Goal: Task Accomplishment & Management: Complete application form

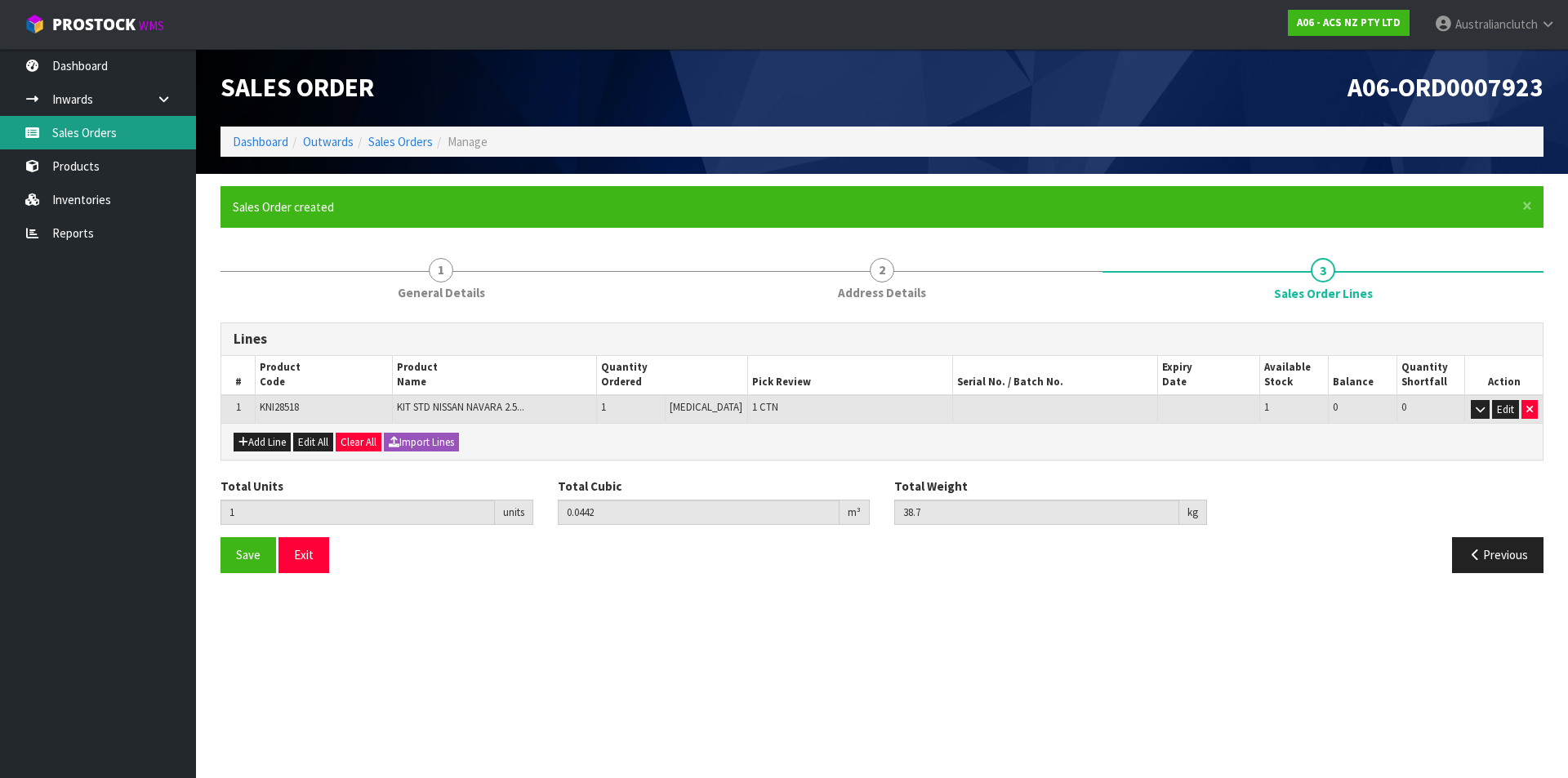
click at [52, 132] on link "Sales Orders" at bounding box center [98, 132] width 196 height 33
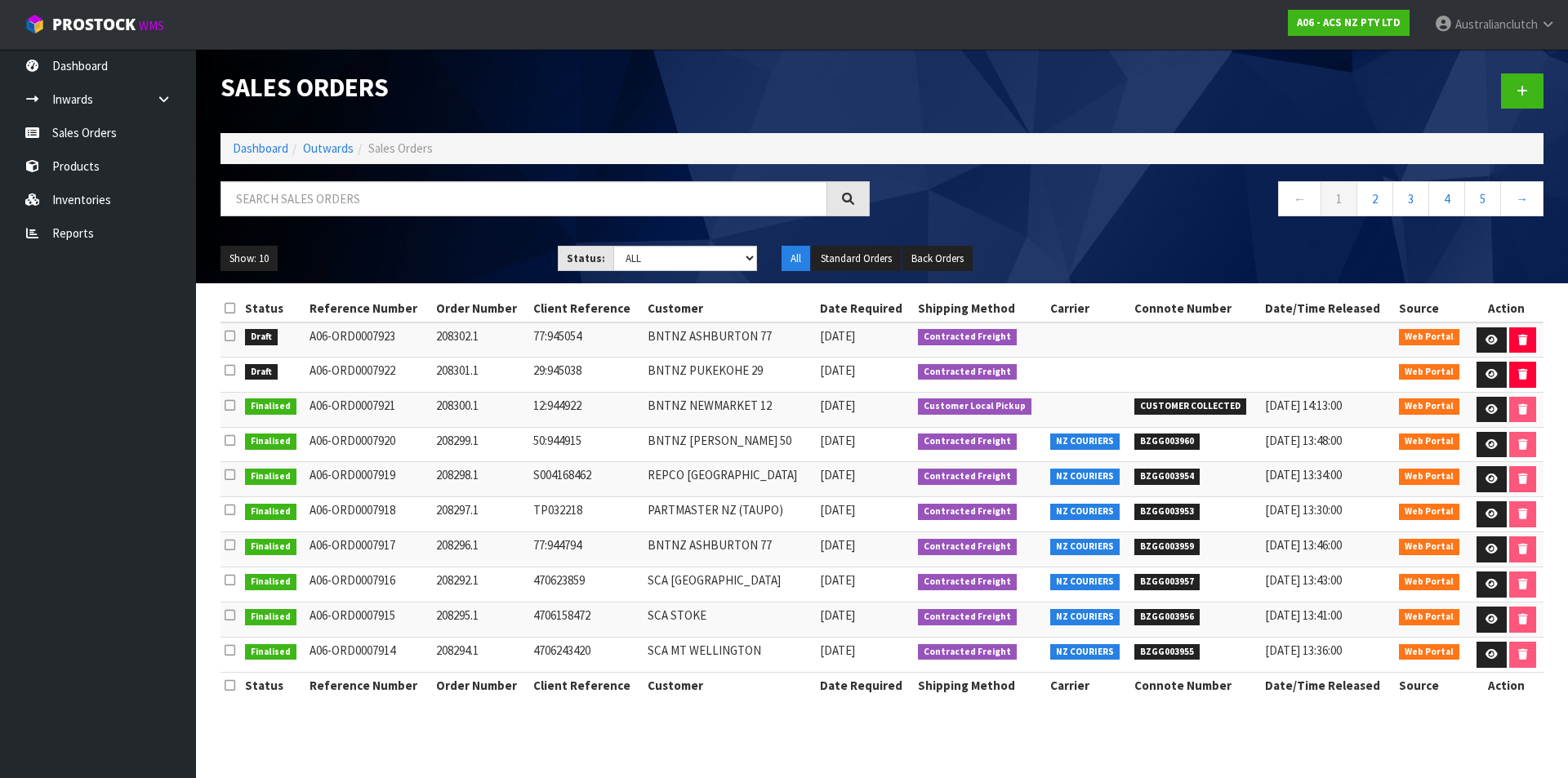
click at [1491, 103] on div at bounding box center [1218, 91] width 673 height 84
drag, startPoint x: 1515, startPoint y: 99, endPoint x: 1116, endPoint y: 133, distance: 400.4
click at [1515, 98] on link at bounding box center [1522, 91] width 43 height 35
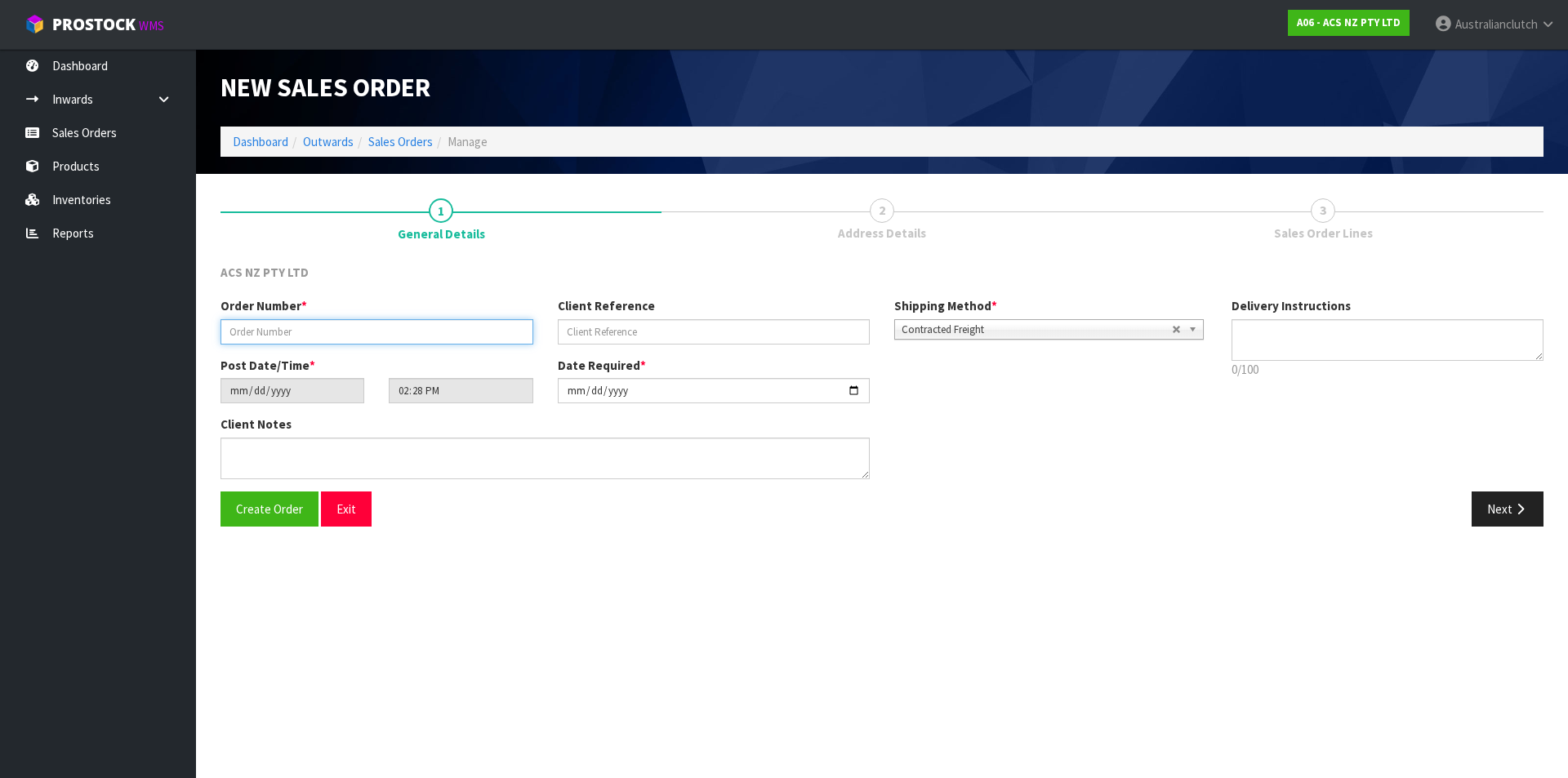
click at [423, 328] on input "text" at bounding box center [377, 331] width 312 height 26
type input "8"
type input "208303.1"
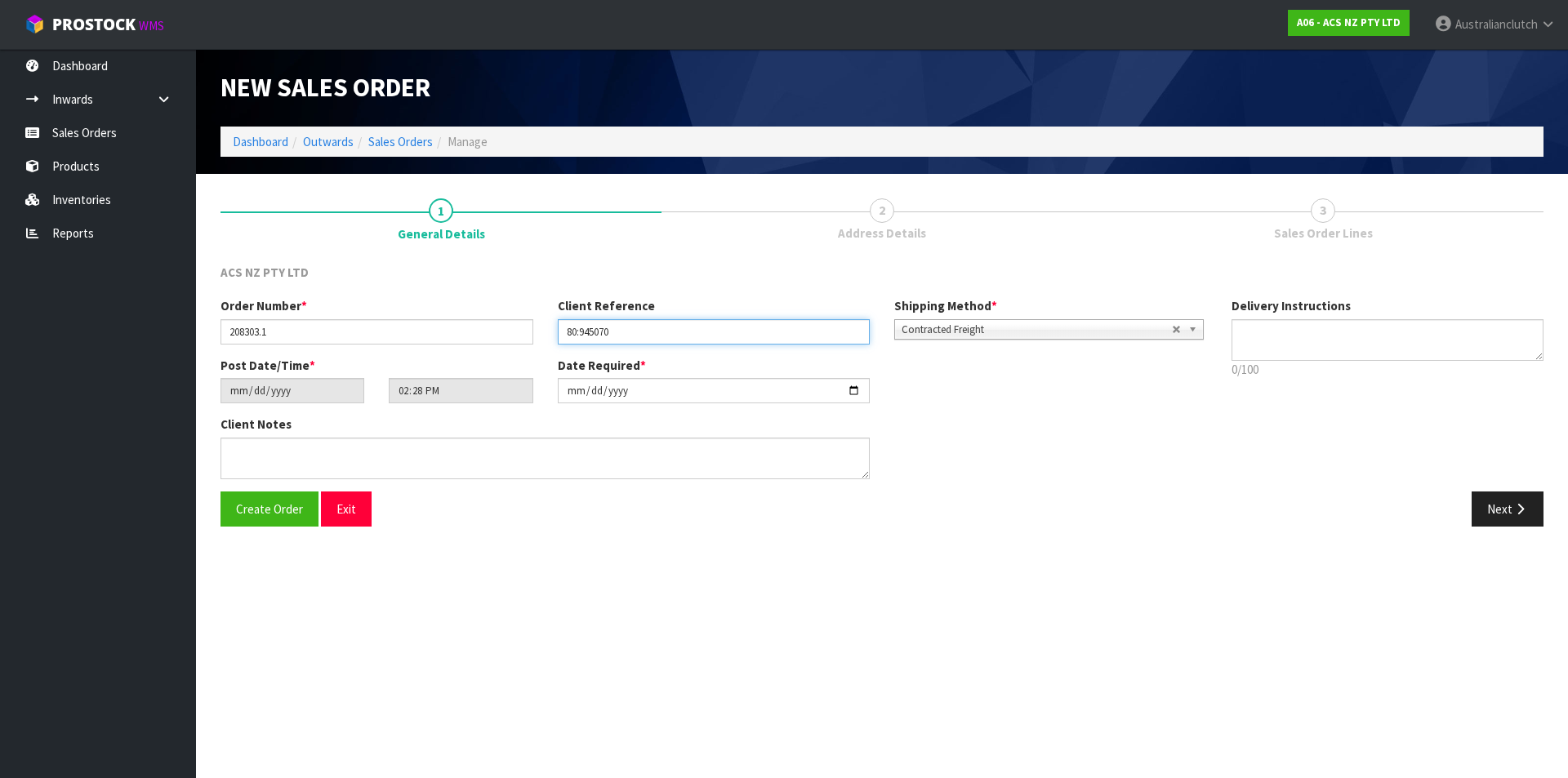
type input "80:945070"
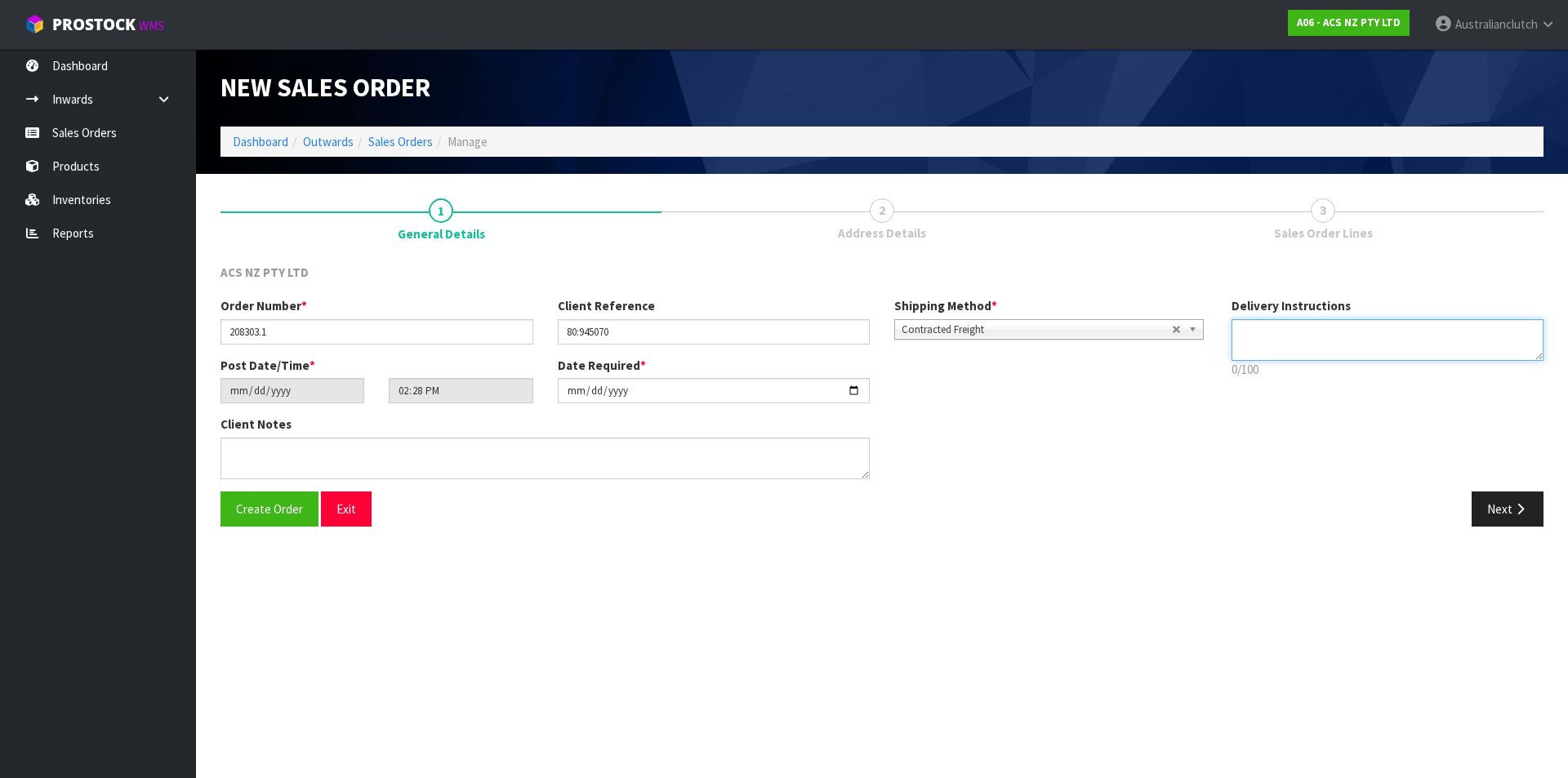
click at [1375, 343] on textarea at bounding box center [1387, 340] width 312 height 42
type textarea "NZC PLEASE"
click at [1477, 512] on button "Next" at bounding box center [1507, 508] width 72 height 35
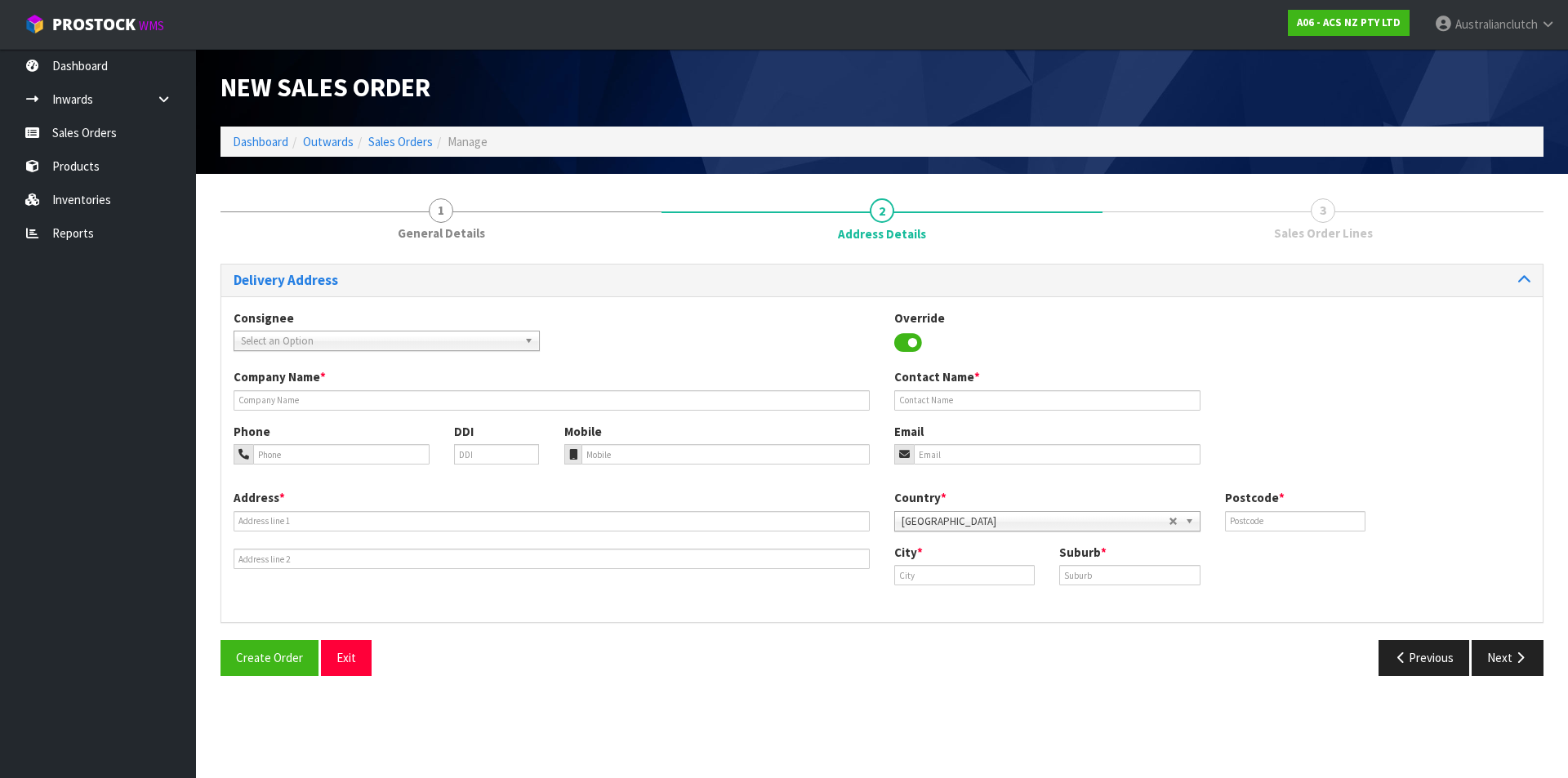
click at [318, 336] on span "Select an Option" at bounding box center [379, 341] width 276 height 20
type input "200425"
click at [325, 394] on li "200425 - BNTNZ RICHMOND 80" at bounding box center [386, 387] width 298 height 21
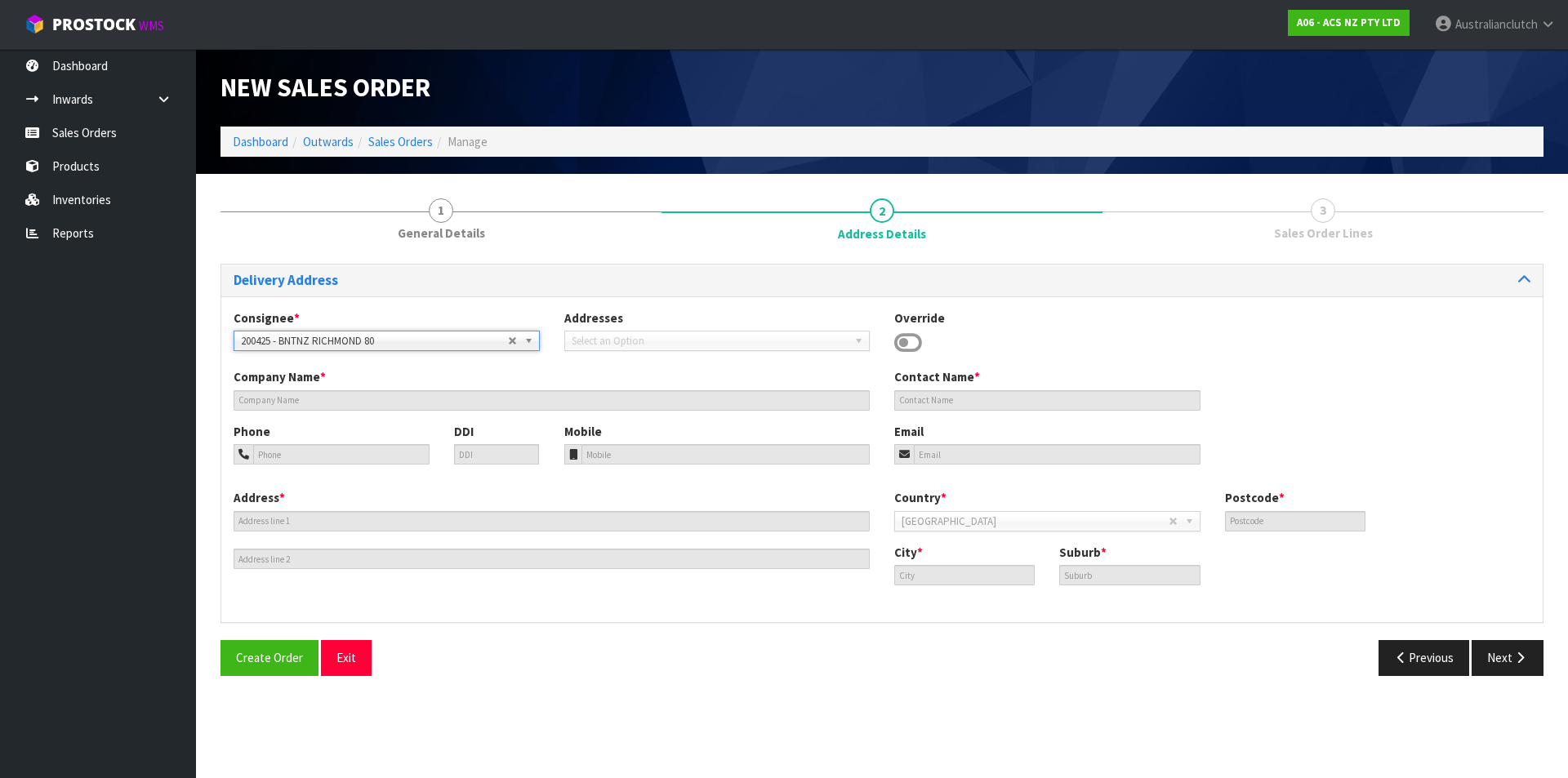
type input "BNTNZ RICHMOND 80"
type input "[STREET_ADDRESS]"
type input "7020"
type input "[GEOGRAPHIC_DATA]"
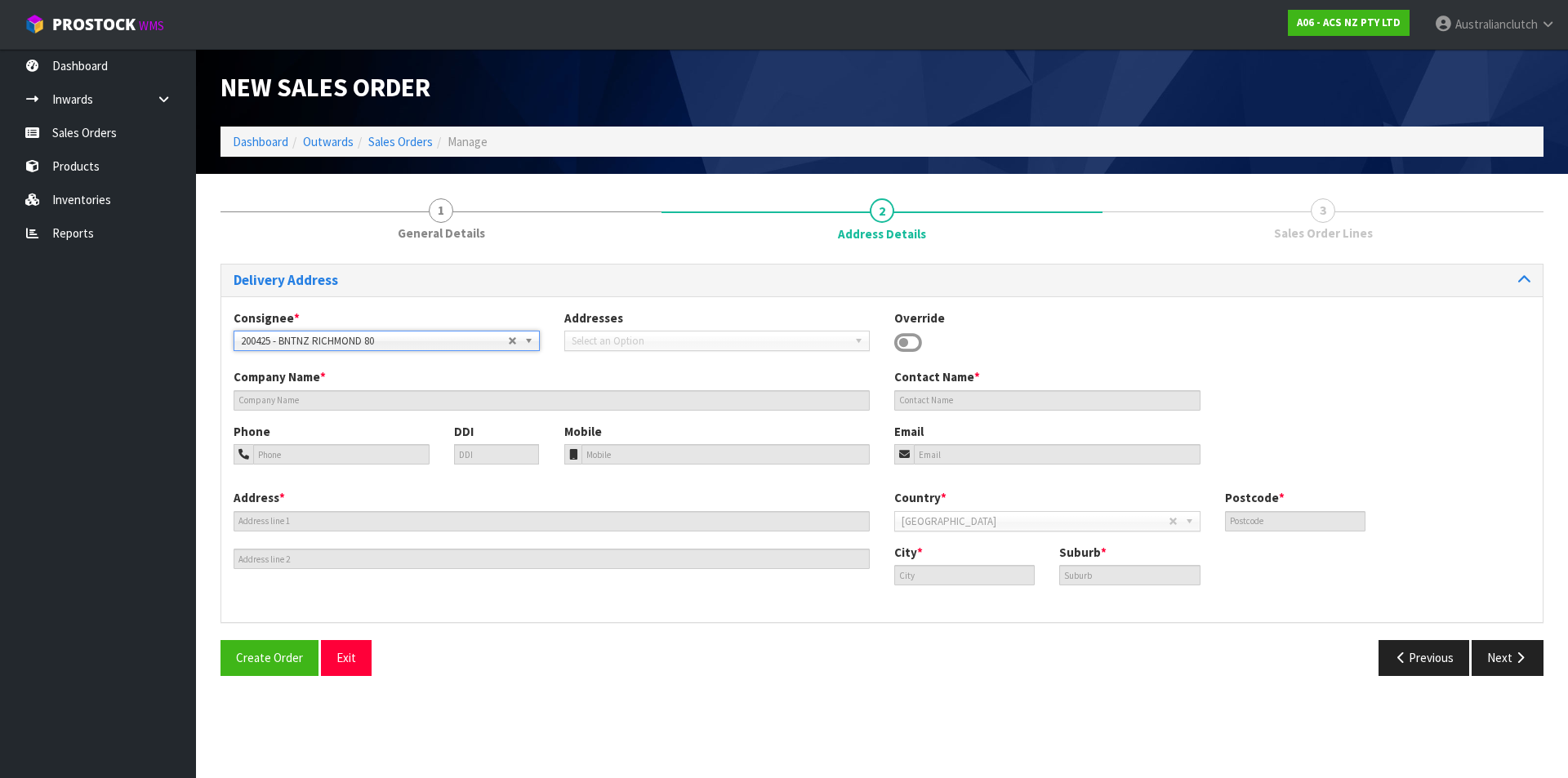
type input "[GEOGRAPHIC_DATA]"
click at [1504, 656] on button "Next" at bounding box center [1507, 657] width 72 height 35
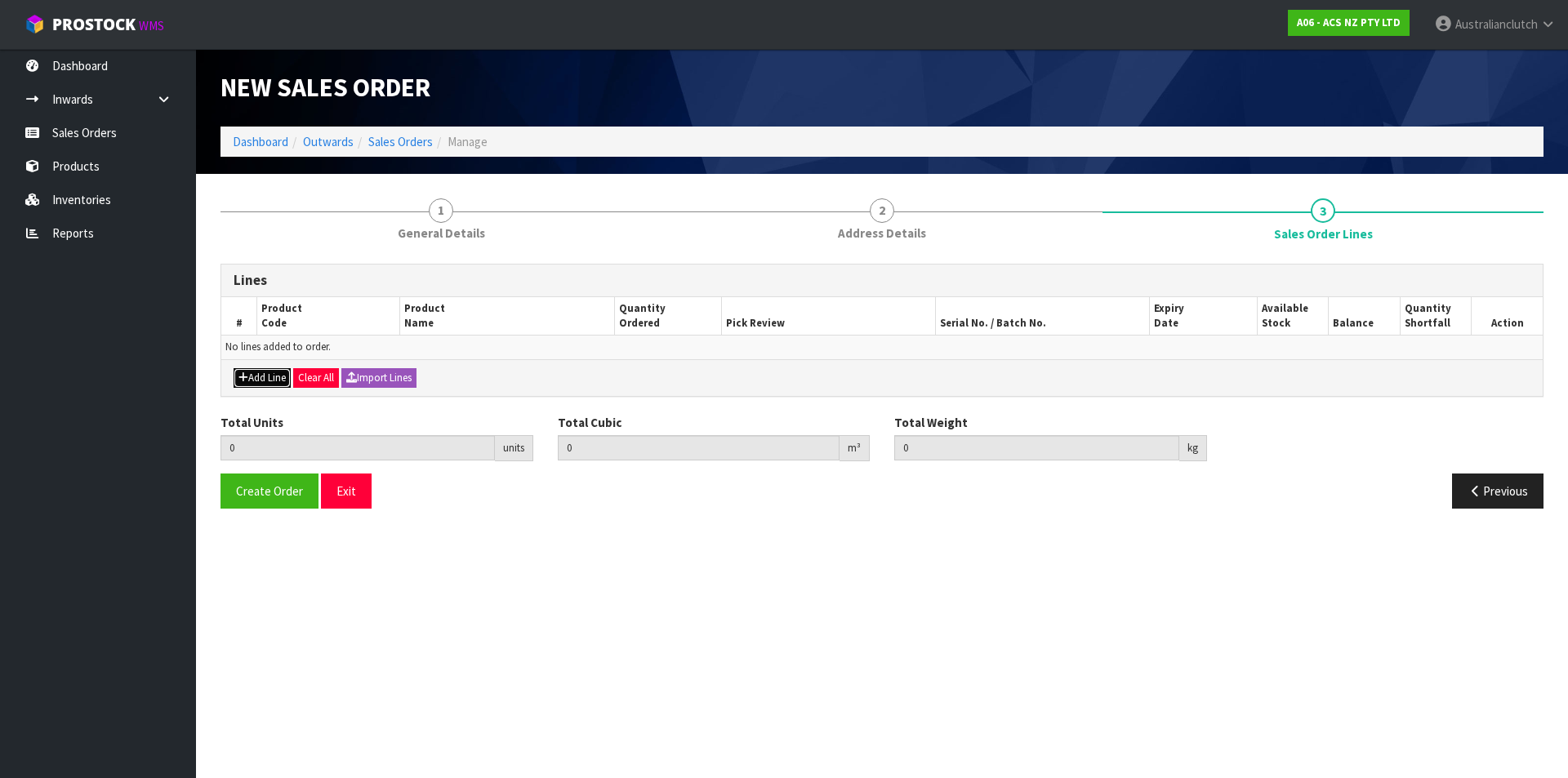
click at [271, 382] on button "Add Line" at bounding box center [262, 378] width 57 height 20
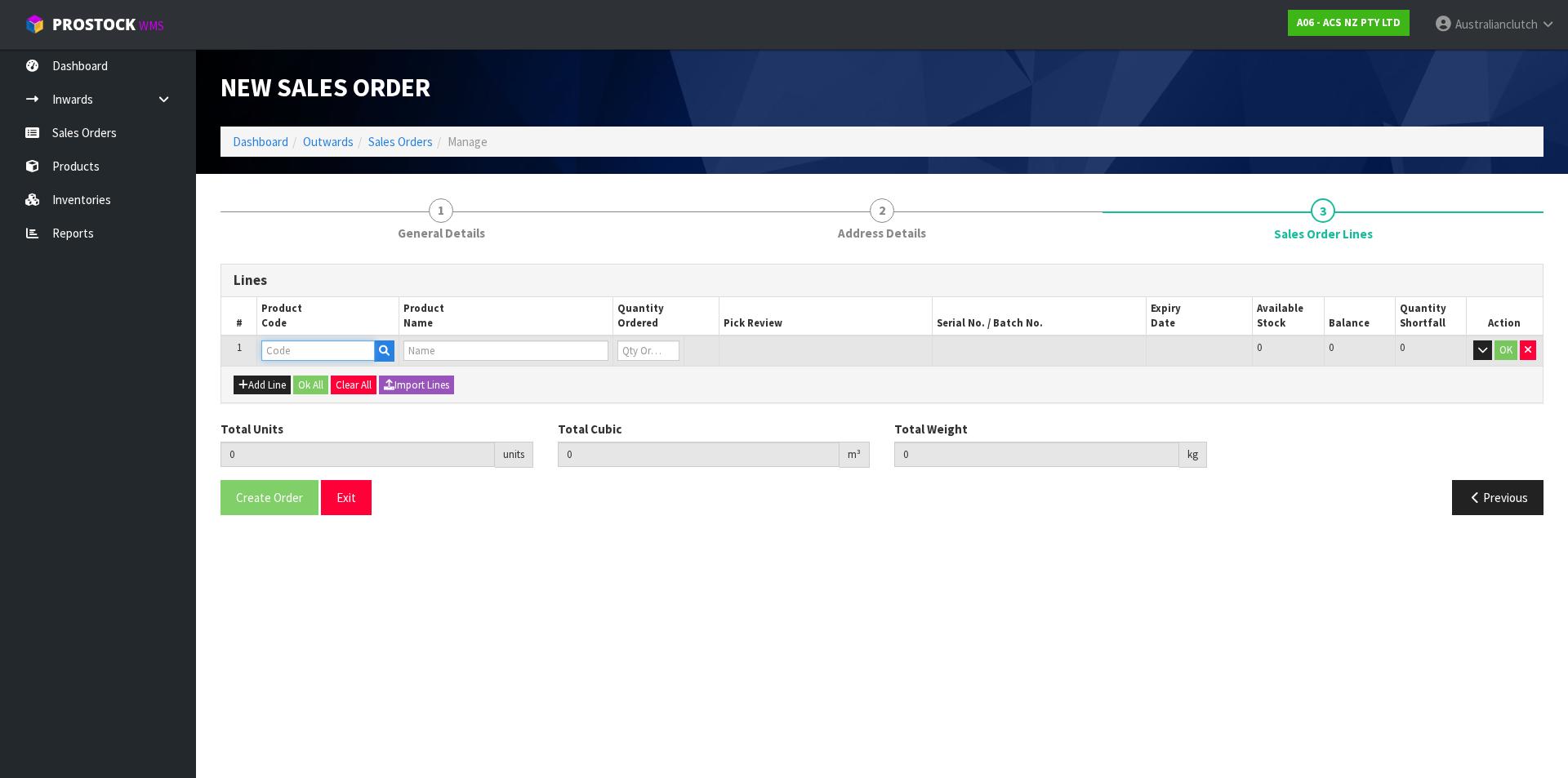
click at [278, 353] on input "text" at bounding box center [318, 351] width 114 height 21
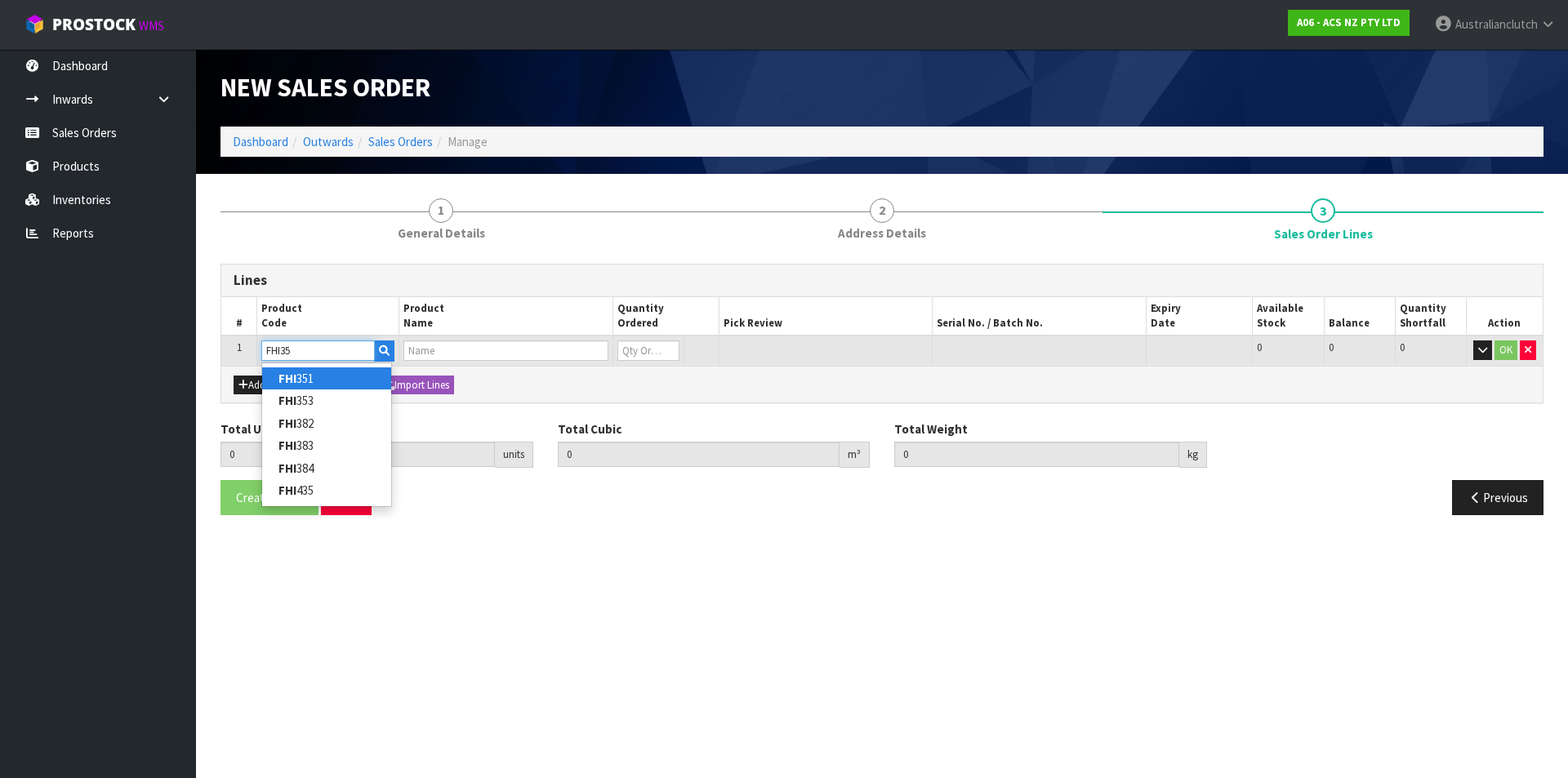
type input "FHI353"
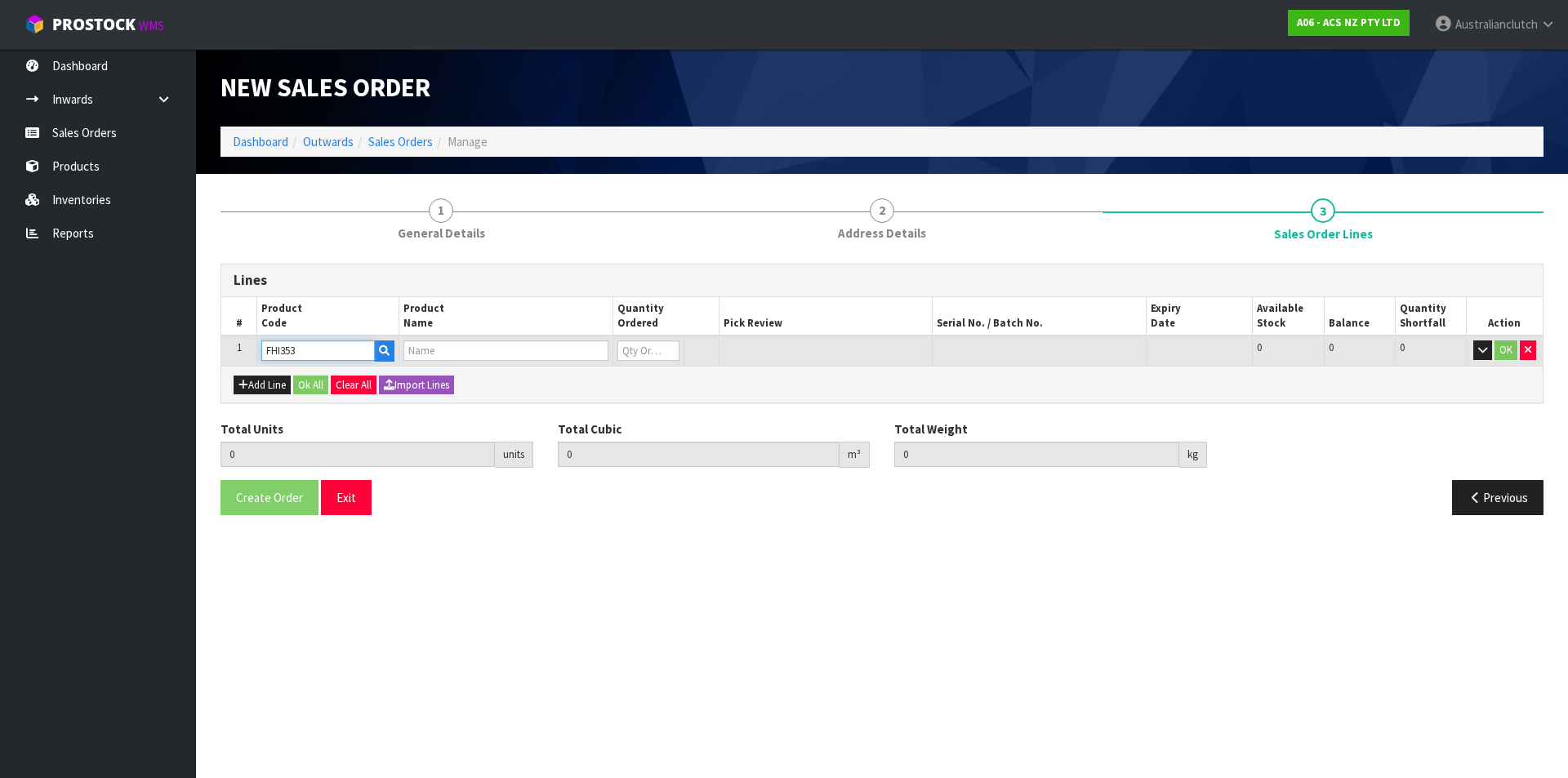
type input "0.000000"
type input "0.000"
type input "F/WHEEL & R/GEAR HINO J07ETP"
type input "0"
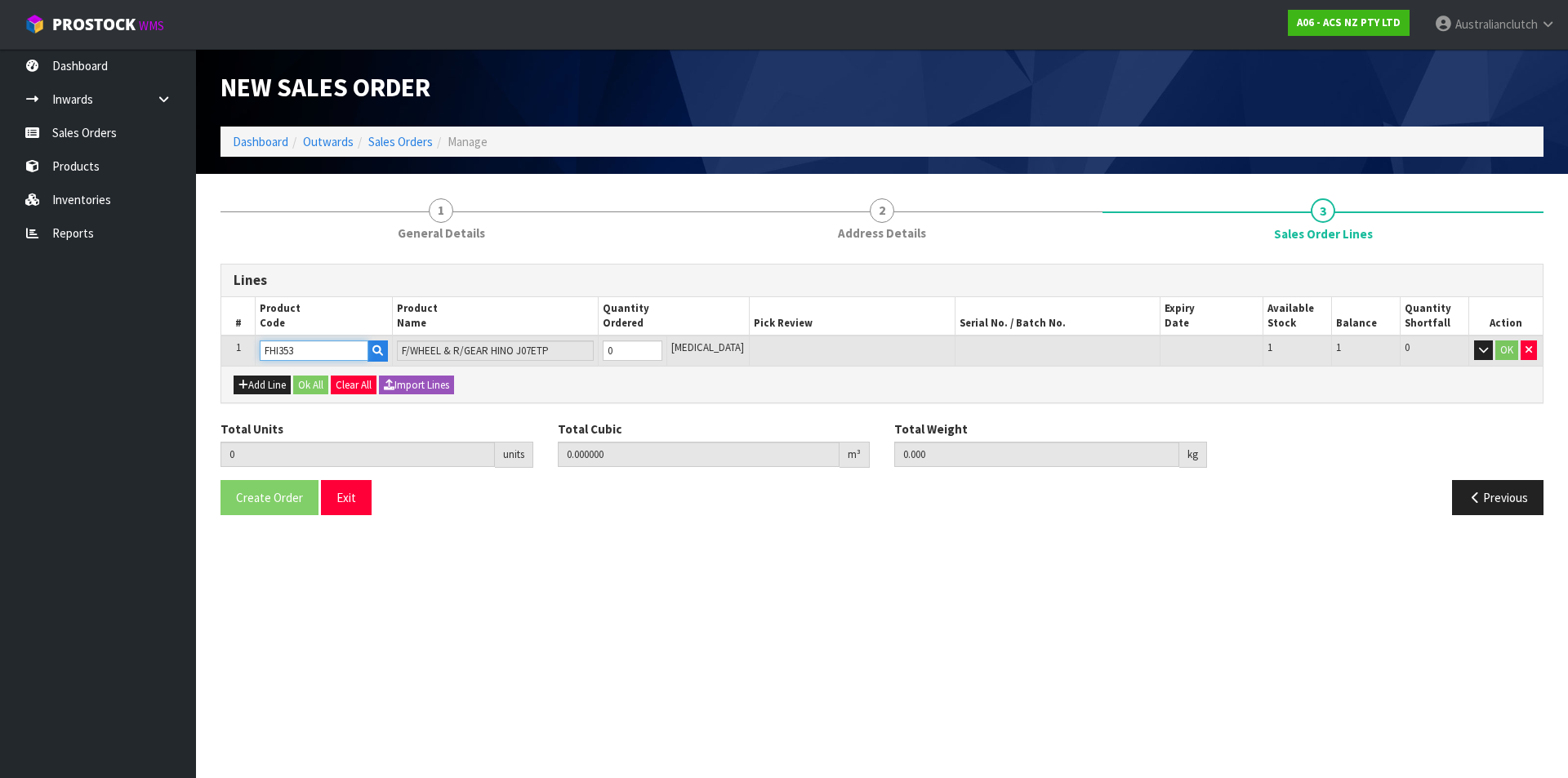
type input "FHI353"
type input "1"
type input "0.02296"
type input "22.6"
type input "1"
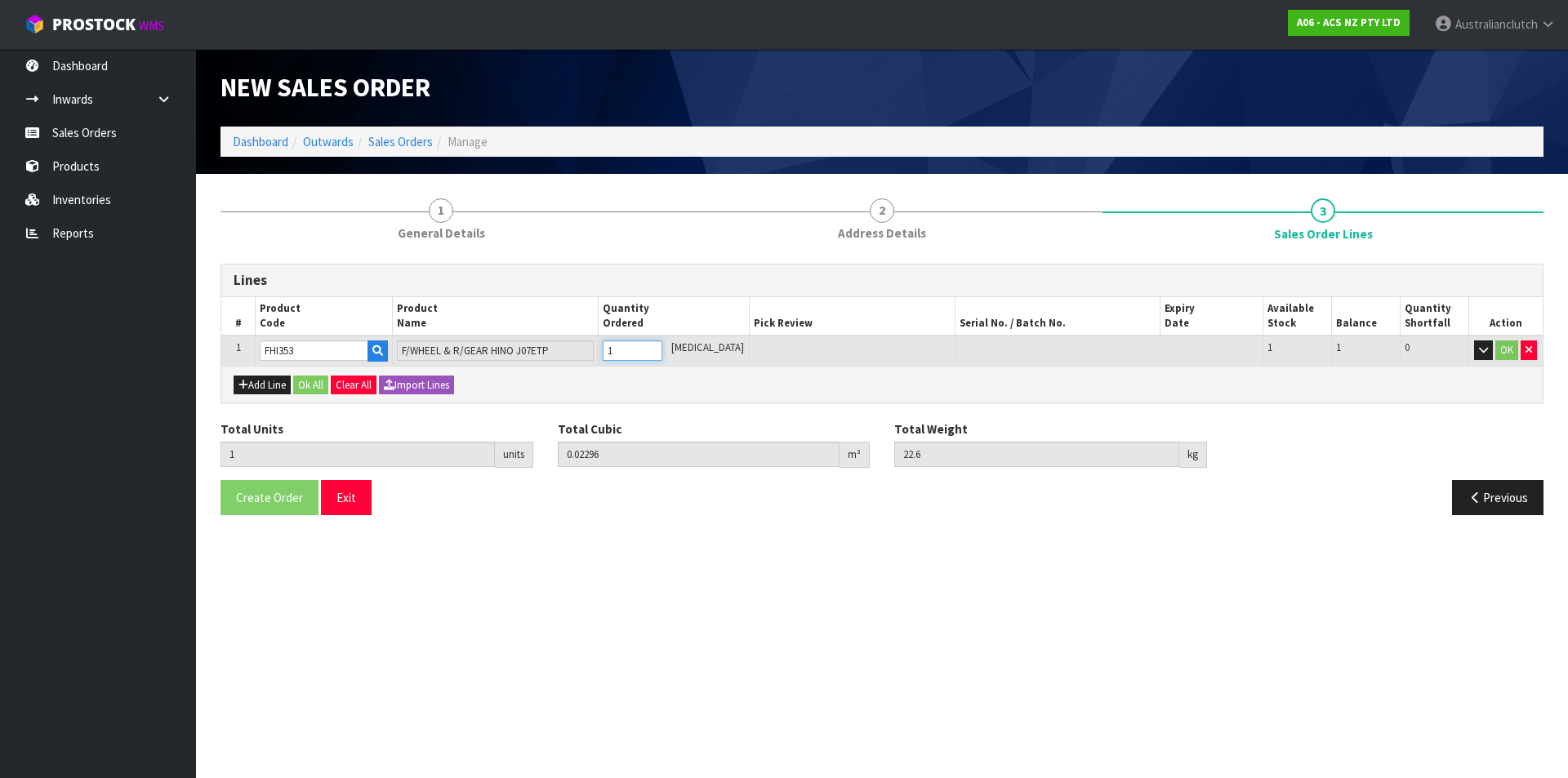
click at [662, 344] on input "1" at bounding box center [632, 351] width 60 height 21
click at [1512, 349] on button "OK" at bounding box center [1506, 350] width 23 height 20
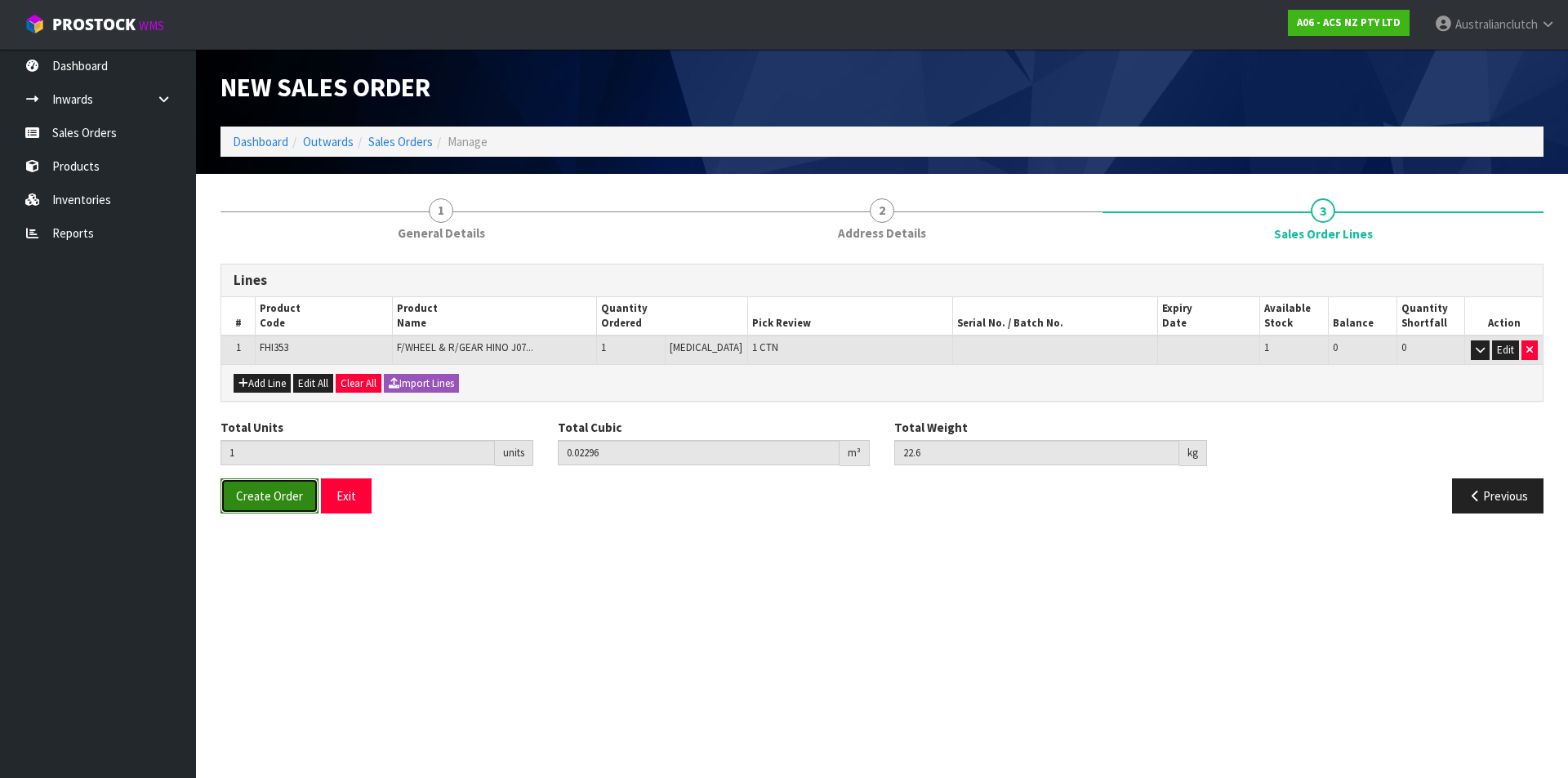
click at [248, 491] on span "Create Order" at bounding box center [269, 496] width 67 height 15
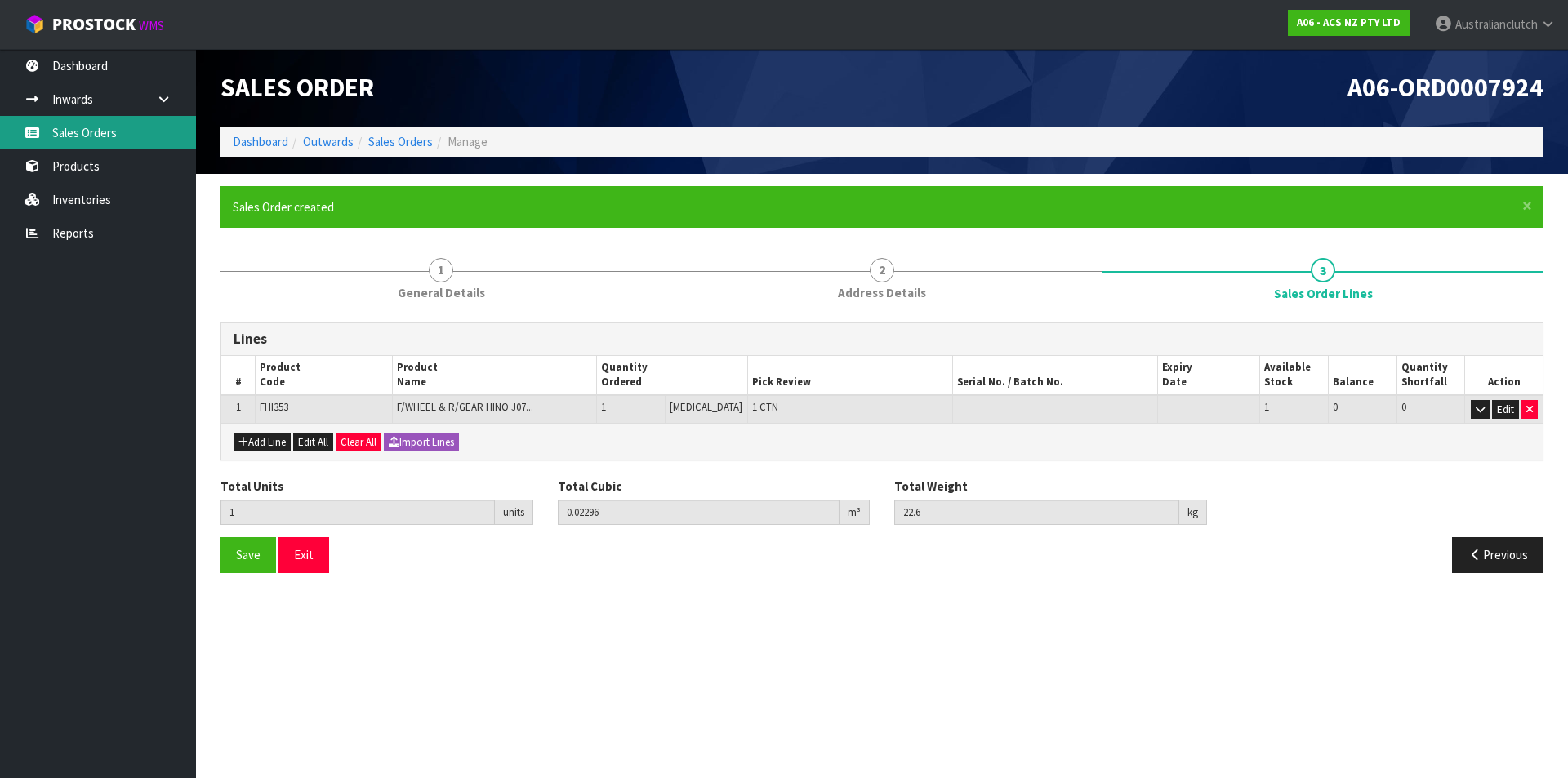
click at [128, 133] on link "Sales Orders" at bounding box center [98, 132] width 196 height 33
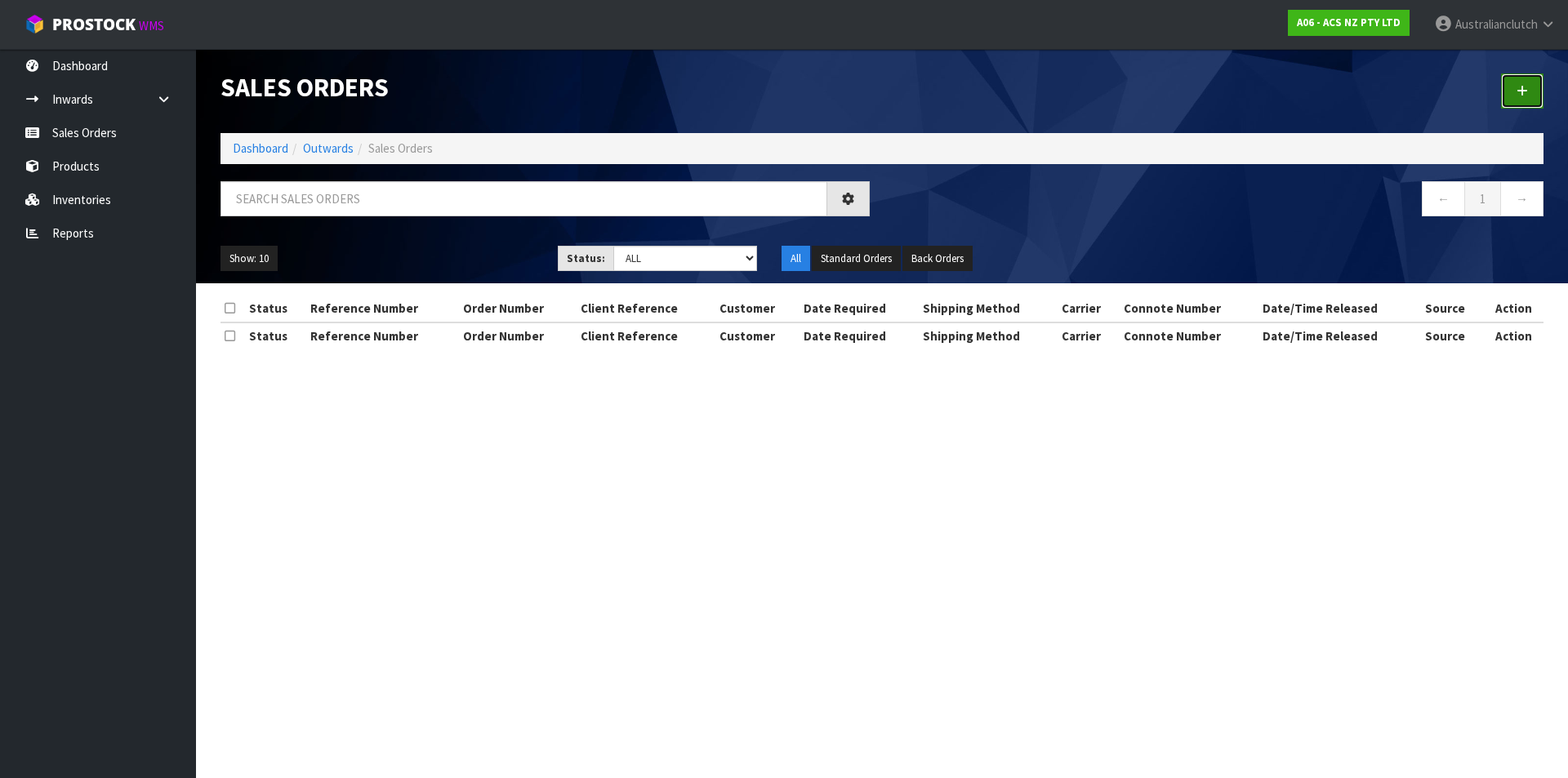
click at [1526, 94] on icon at bounding box center [1522, 91] width 11 height 12
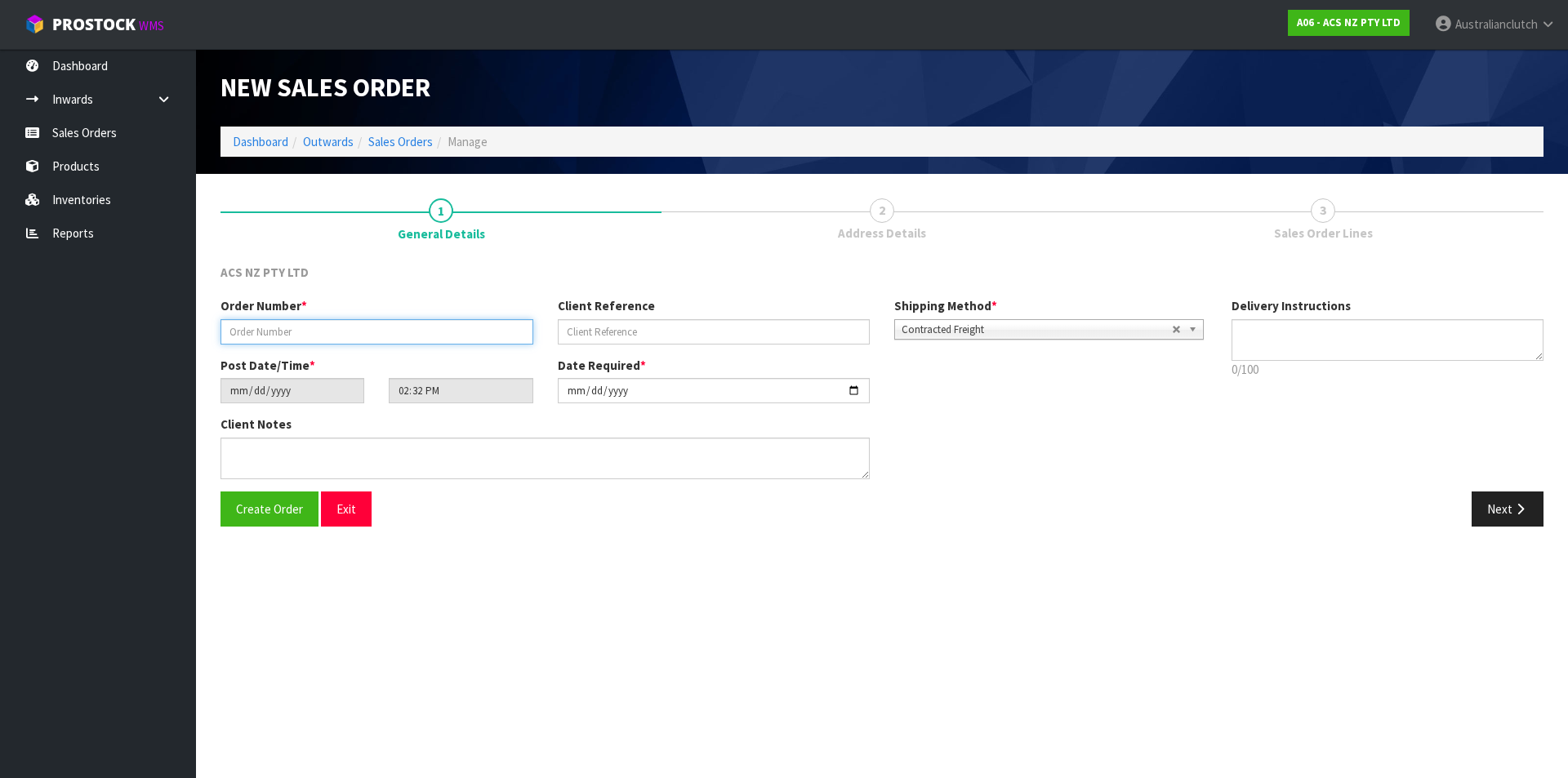
click at [393, 335] on input "text" at bounding box center [377, 331] width 312 height 26
type input "208304.1"
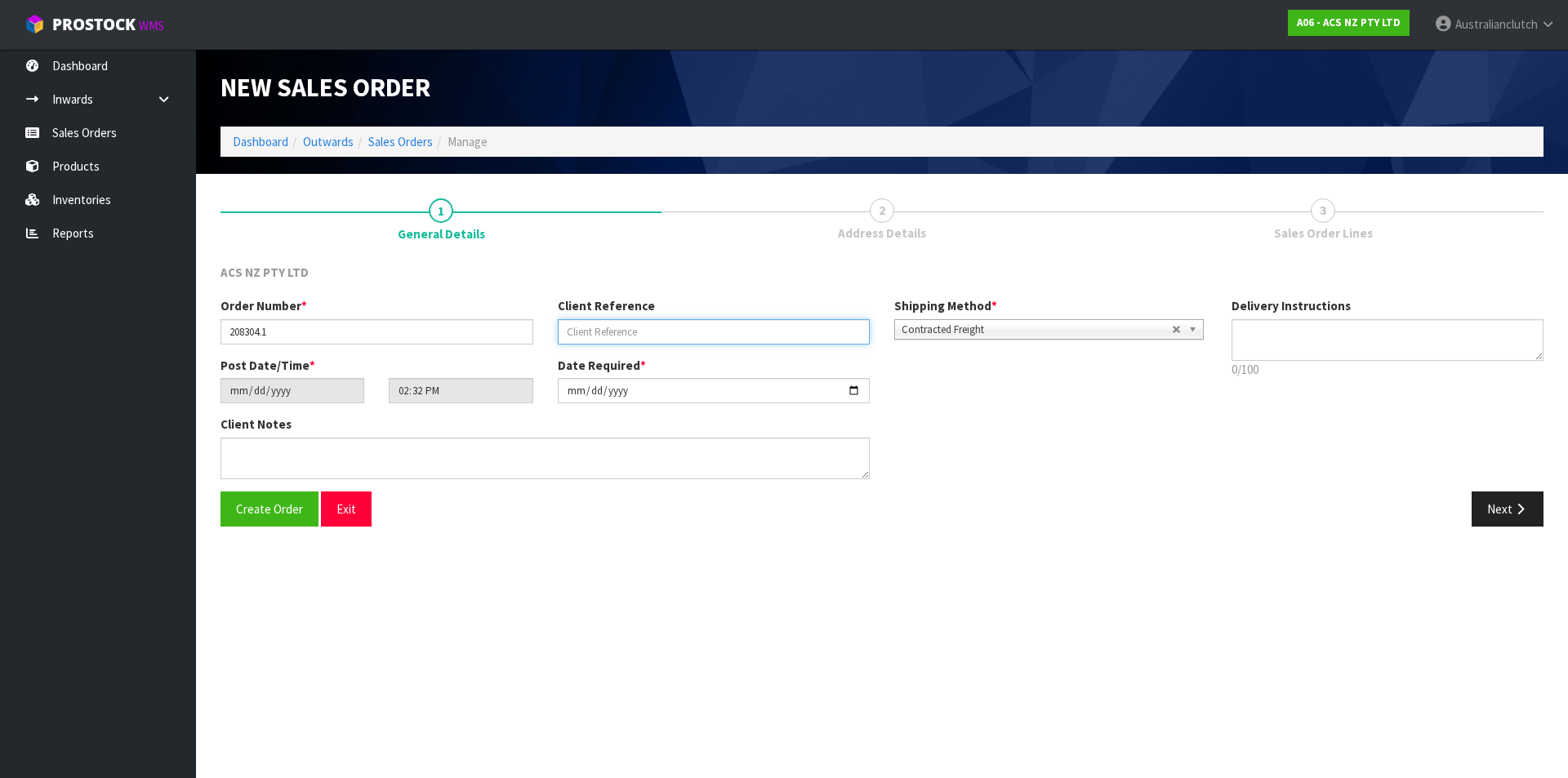
click at [616, 327] on input "text" at bounding box center [714, 331] width 312 height 26
type input "4706253301"
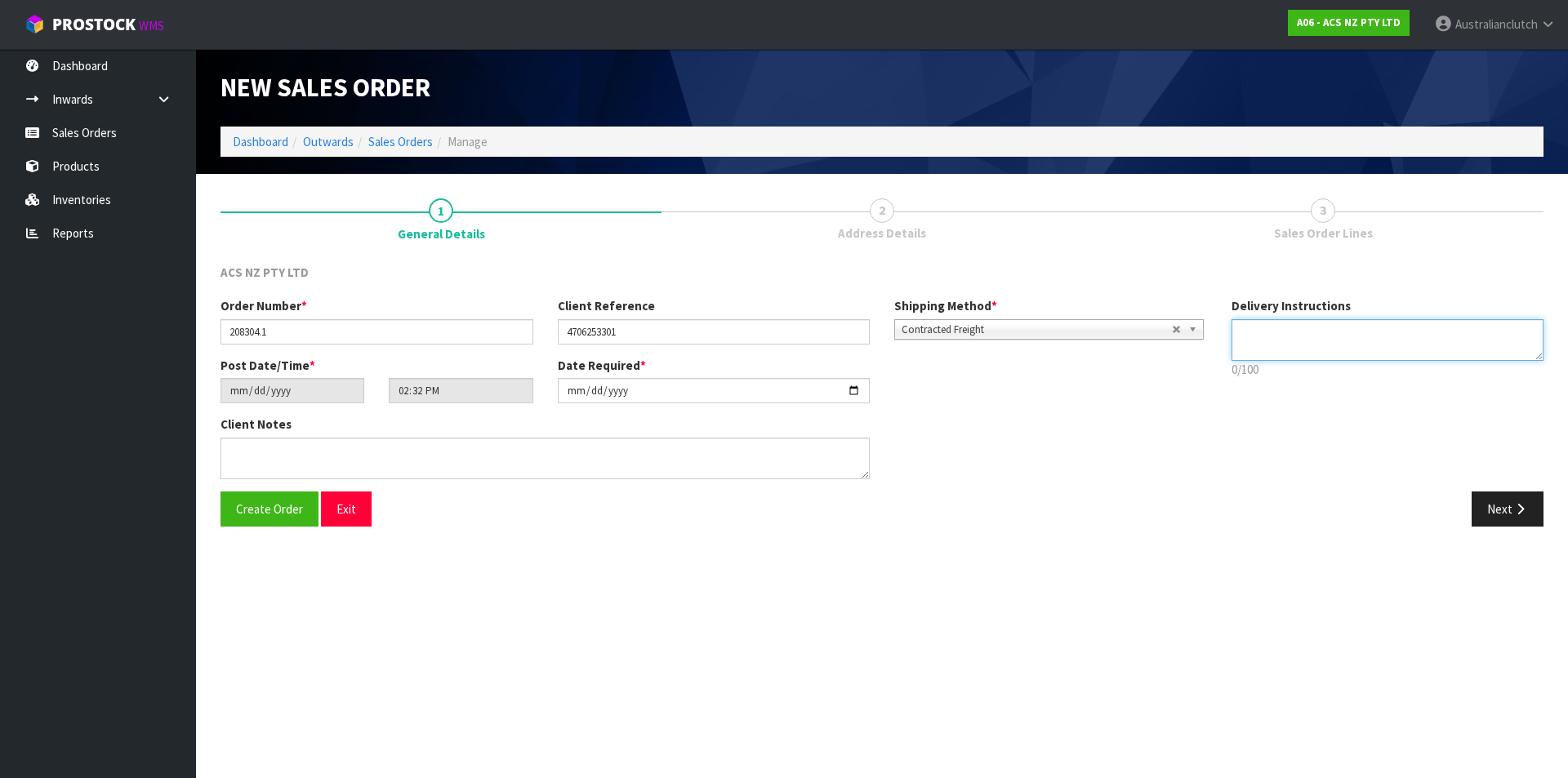
click at [1394, 333] on textarea at bounding box center [1387, 340] width 312 height 42
type textarea "NZC PLEASE"
click at [1519, 522] on button "Next" at bounding box center [1507, 508] width 72 height 35
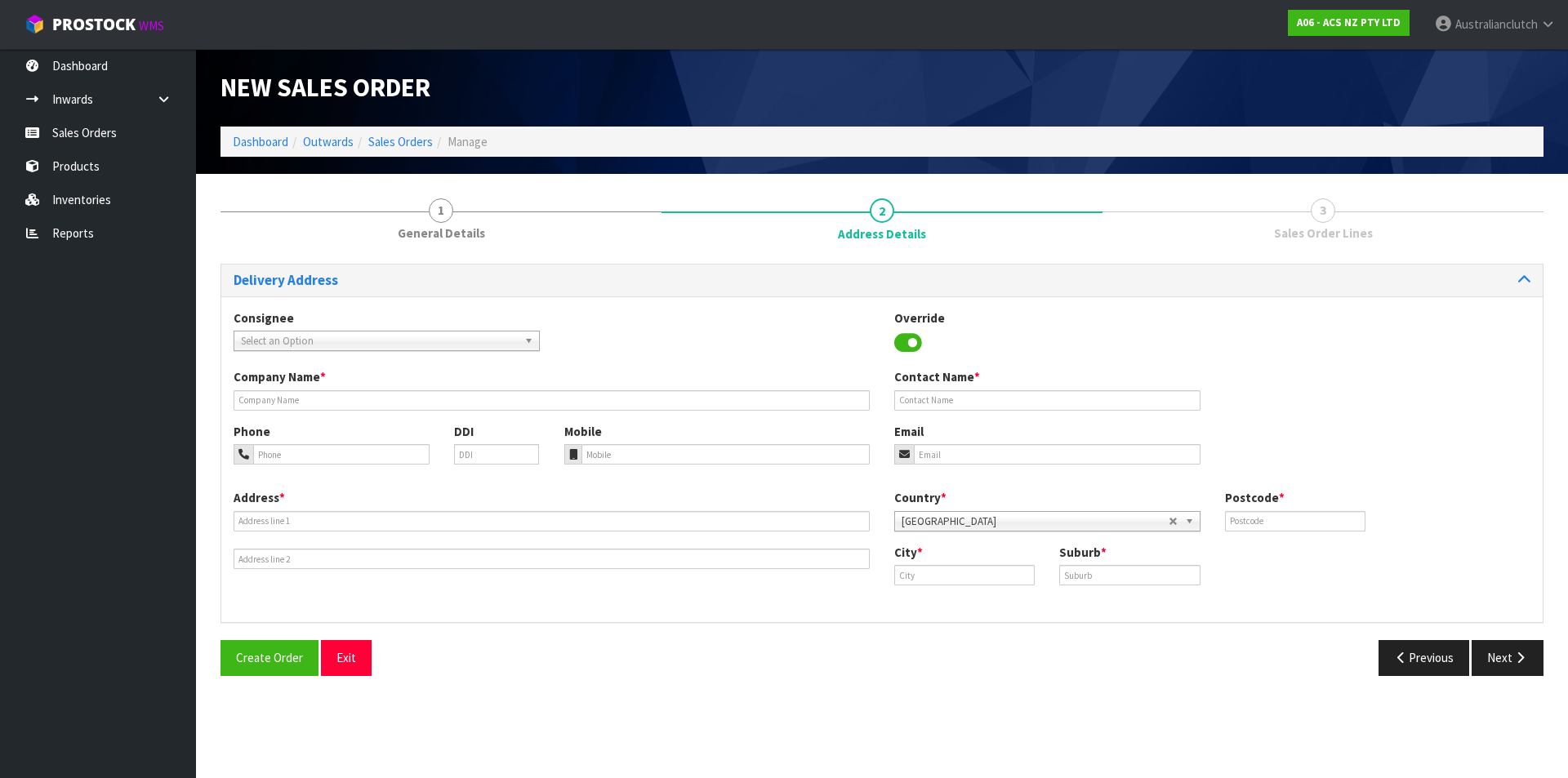
click at [308, 335] on span "Select an Option" at bounding box center [379, 341] width 276 height 20
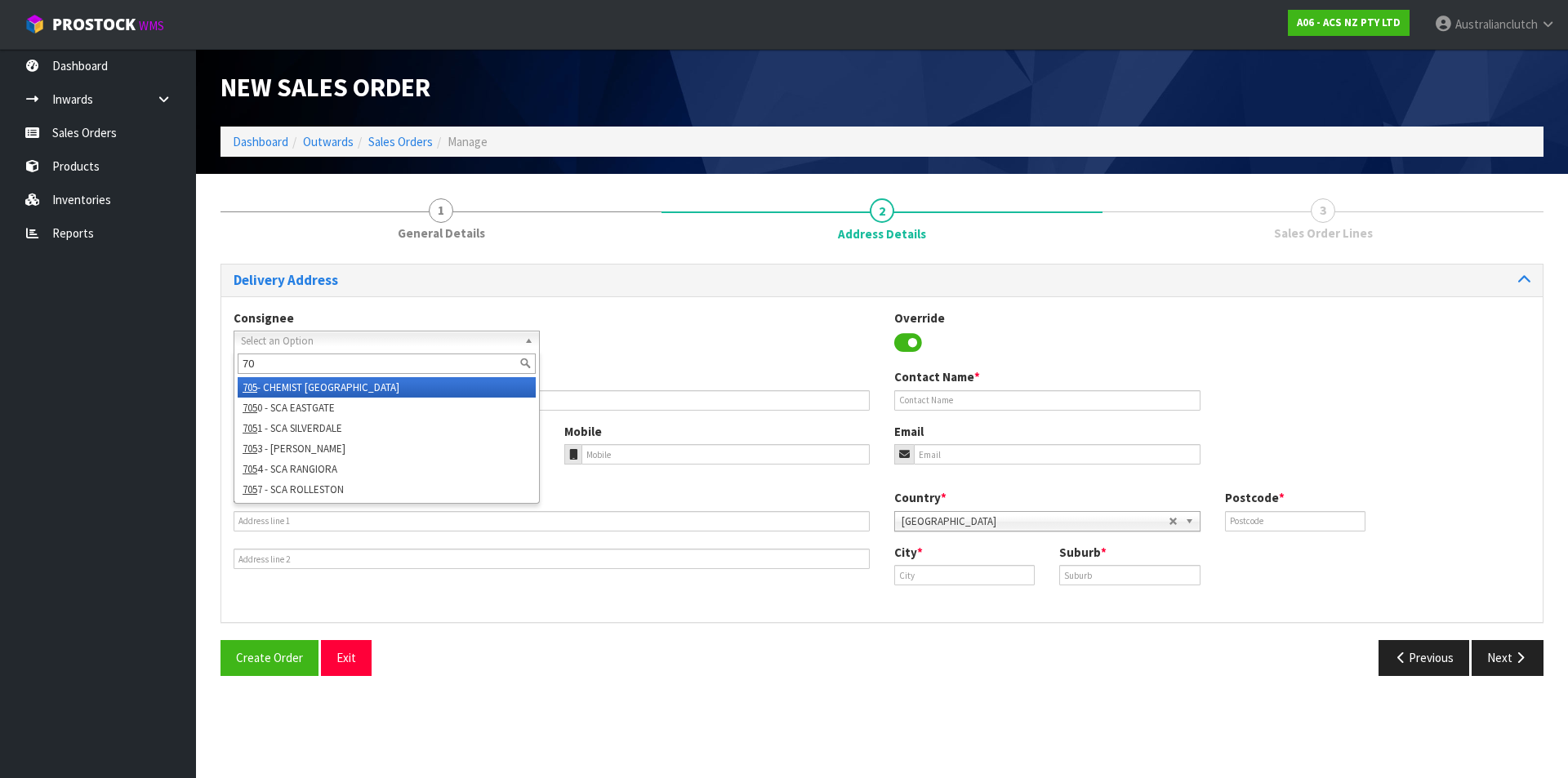
type input "7"
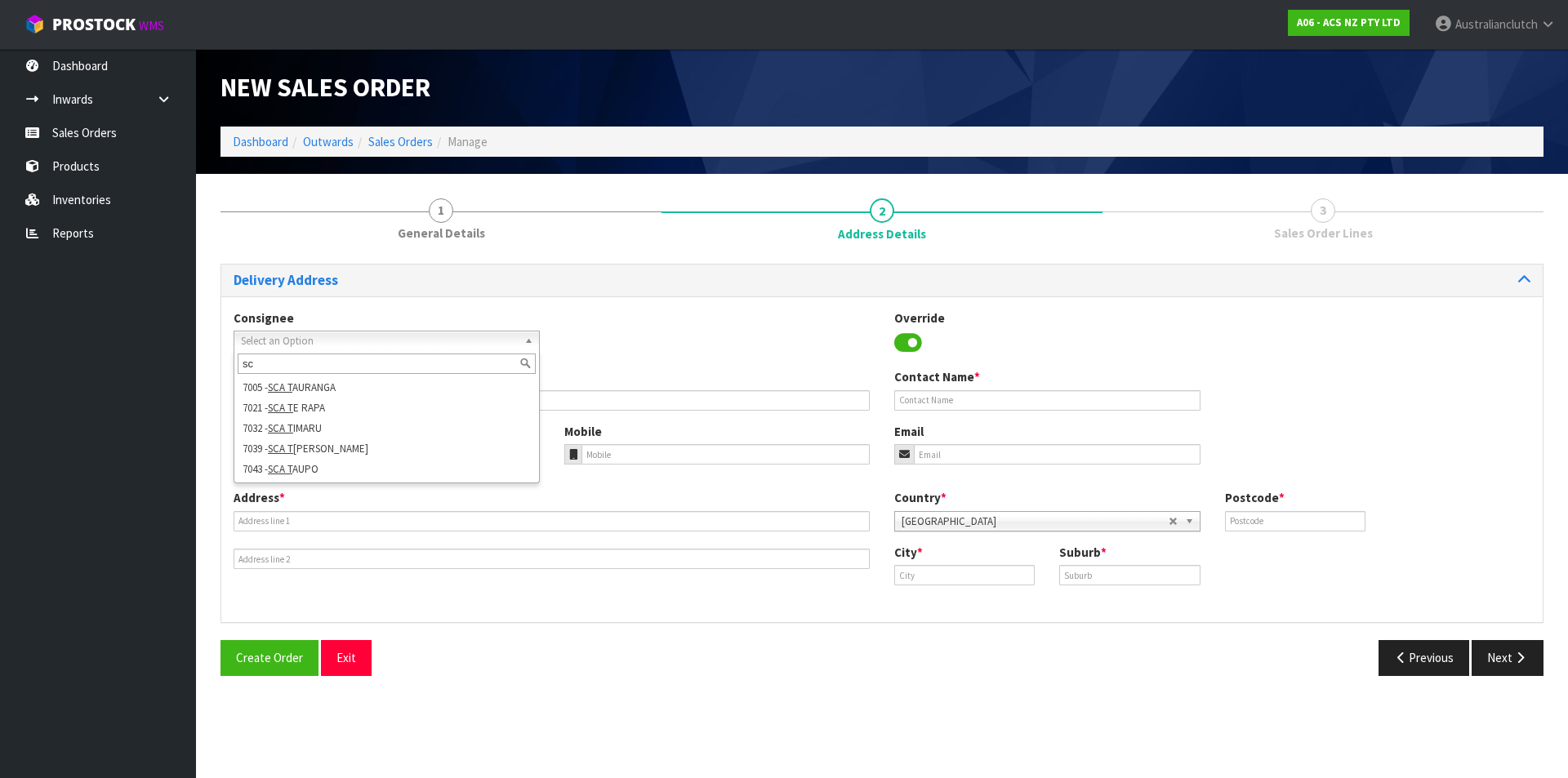
type input "s"
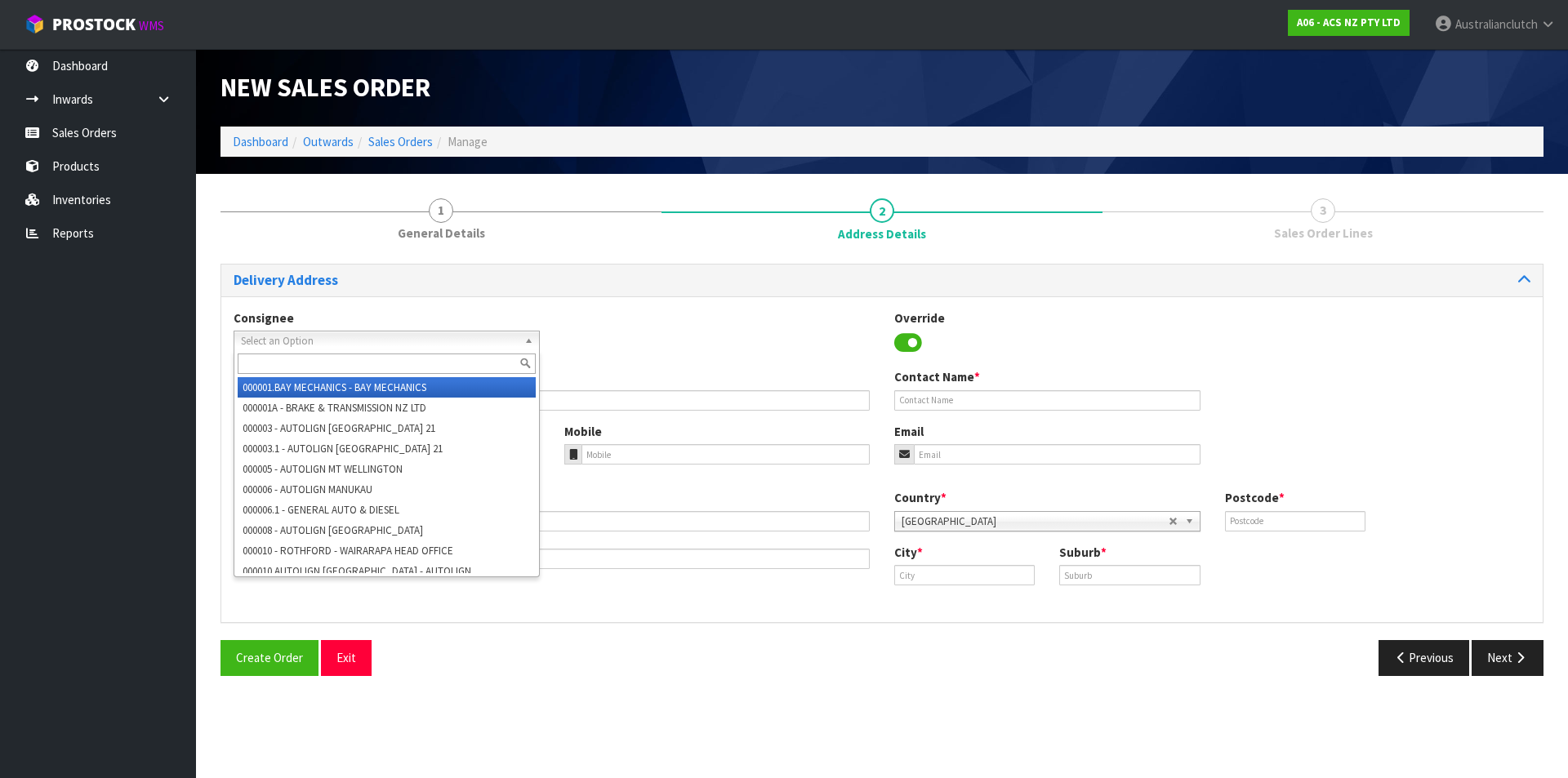
click at [789, 357] on div "Consignee 000001.BAY MECHANICS - BAY MECHANICS 000001A - BRAKE & TRANSMISSION N…" at bounding box center [882, 339] width 1321 height 60
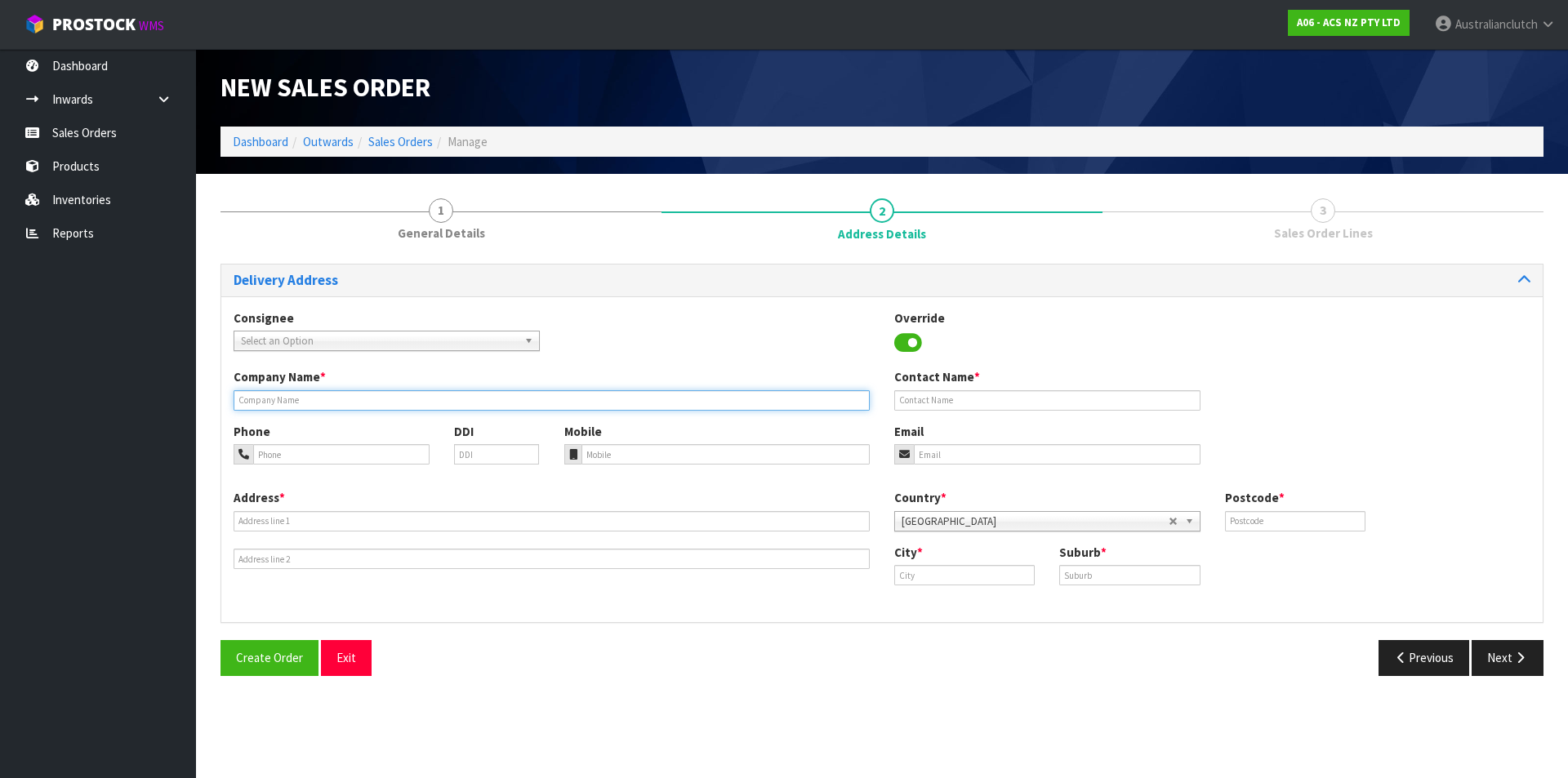
click at [294, 406] on input "text" at bounding box center [552, 400] width 636 height 21
paste input "SCA TAURIKO"
type input "SCA TAURIKO"
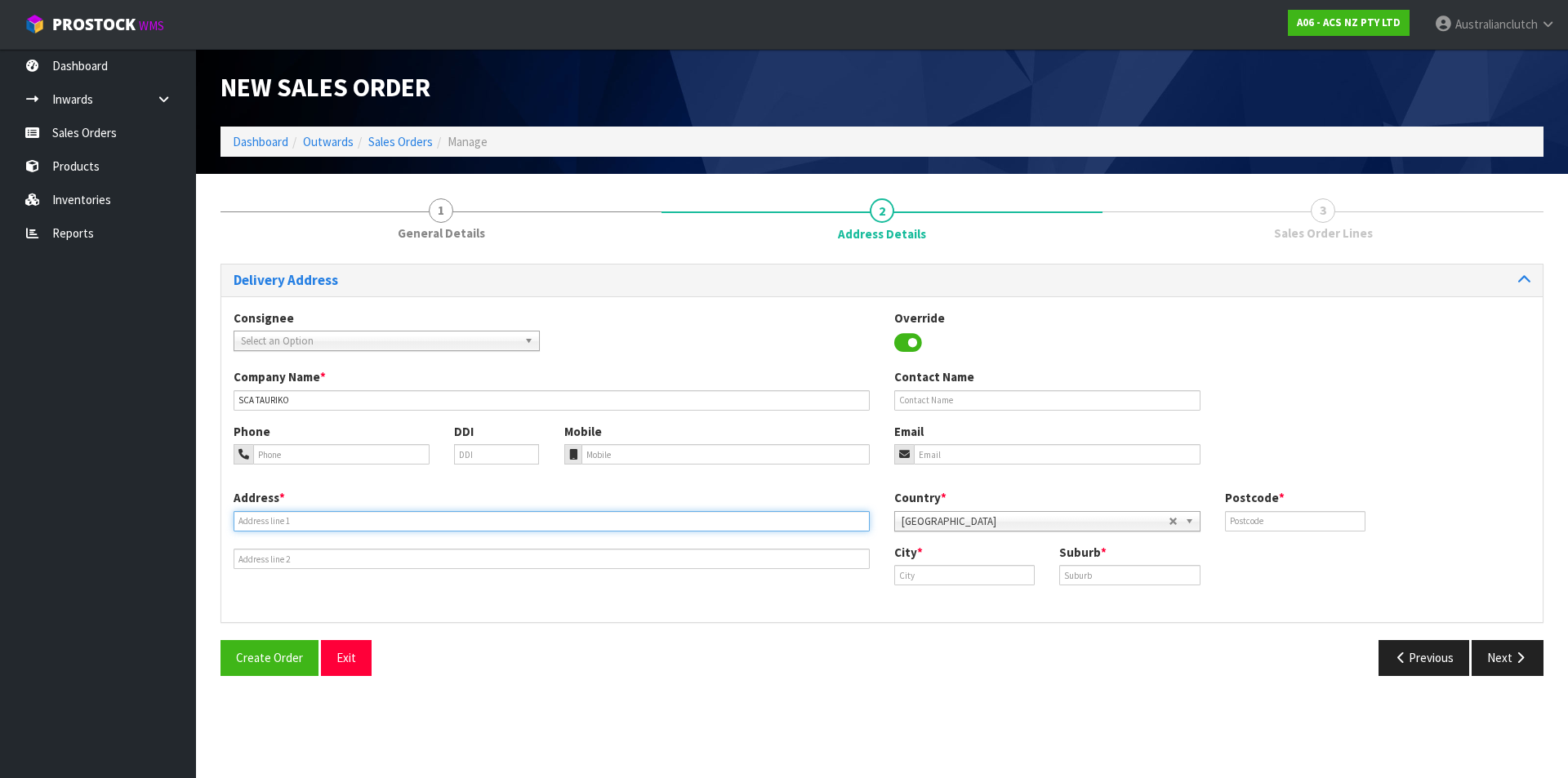
click at [326, 521] on input "text" at bounding box center [552, 522] width 636 height 21
paste input "[STREET_ADDRESS]"
type input "[STREET_ADDRESS]"
click at [1336, 524] on input "text" at bounding box center [1294, 522] width 140 height 21
type input "3110"
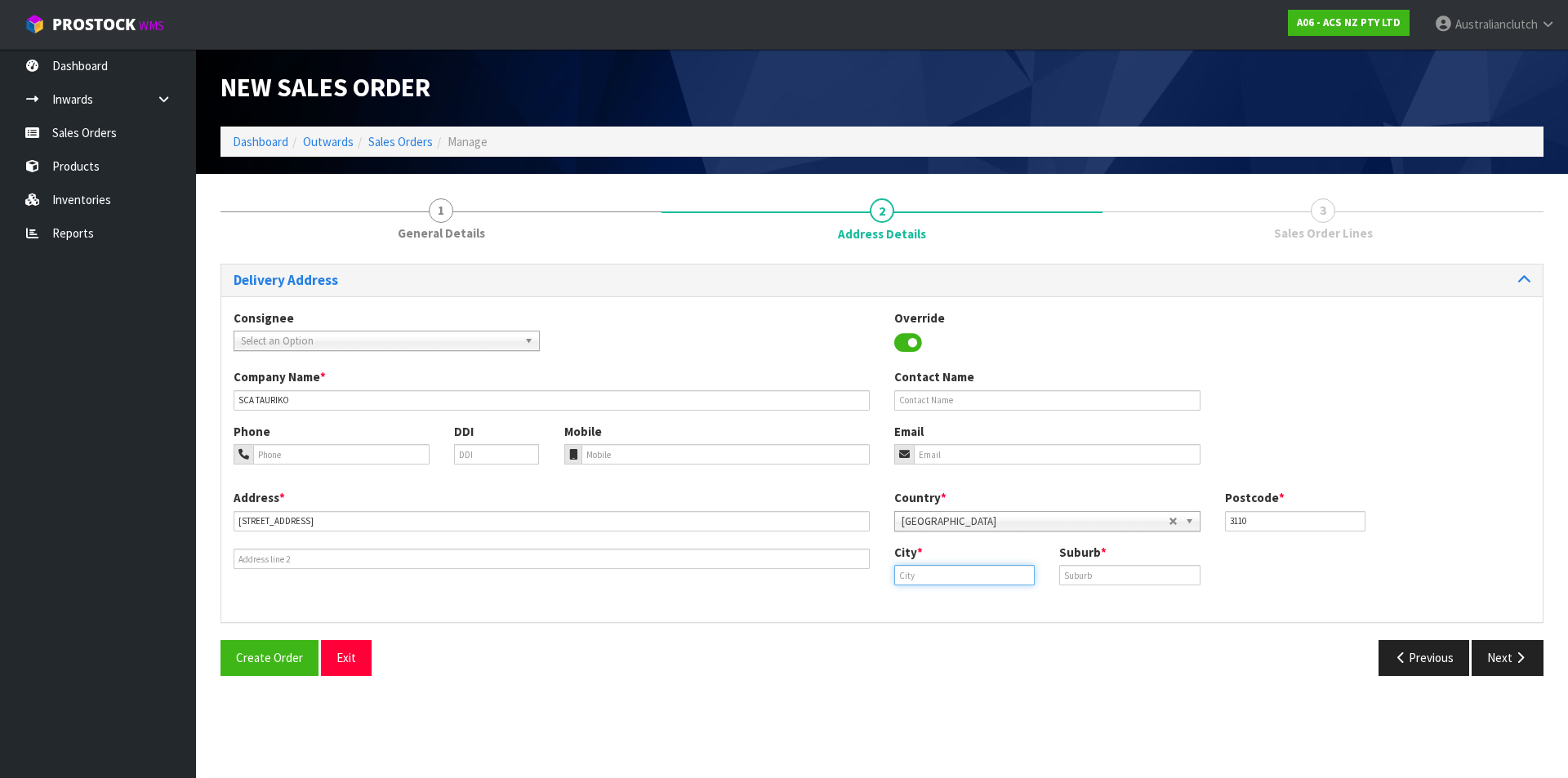
click at [982, 577] on input "text" at bounding box center [964, 575] width 140 height 21
type input "Tauriko"
click at [1147, 578] on input "text" at bounding box center [1129, 575] width 140 height 21
type input "TAUIRKO"
click at [1503, 656] on button "Next" at bounding box center [1507, 657] width 72 height 35
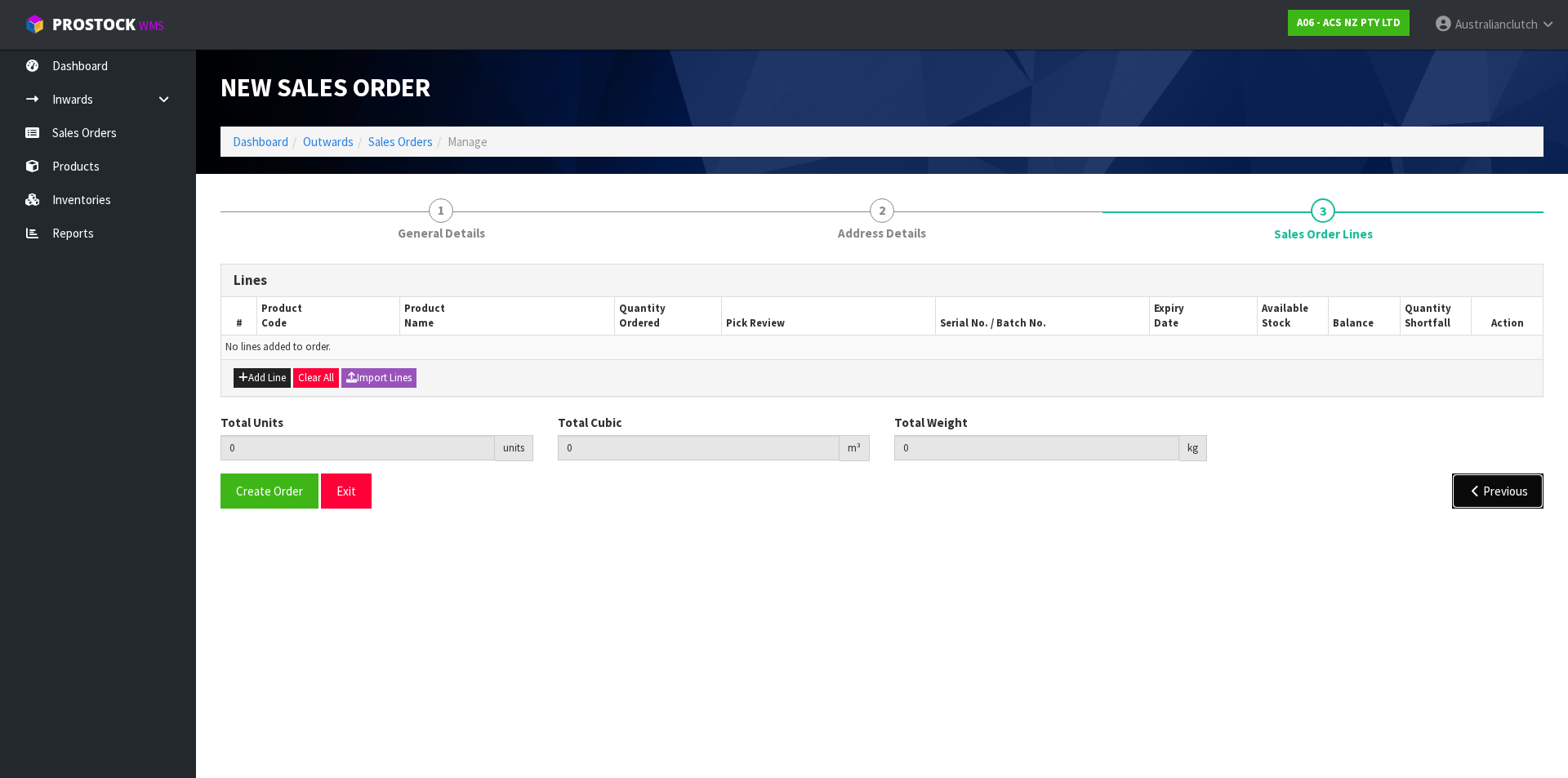
click at [1472, 493] on icon "button" at bounding box center [1475, 490] width 15 height 12
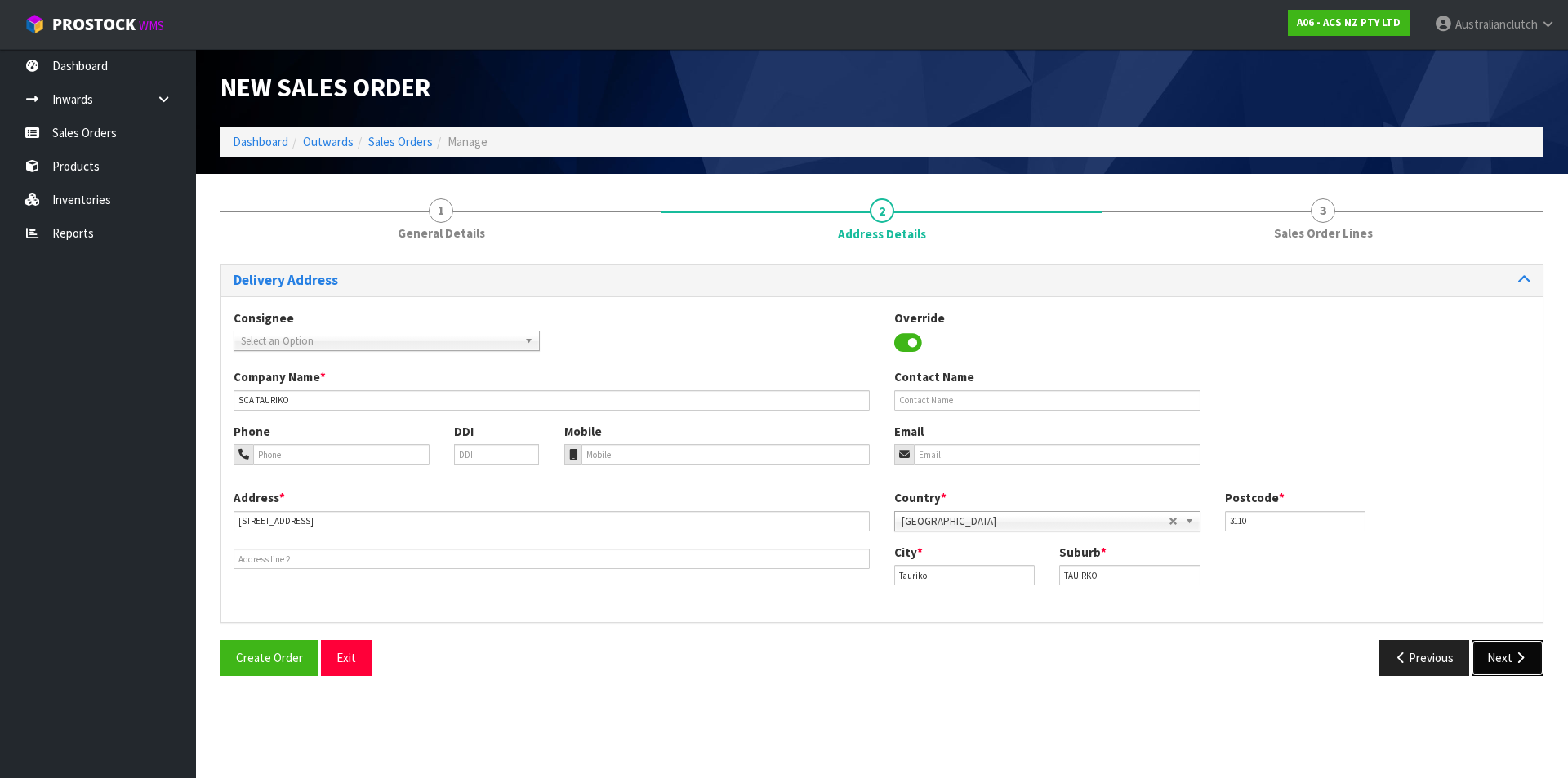
click at [1498, 652] on button "Next" at bounding box center [1507, 657] width 72 height 35
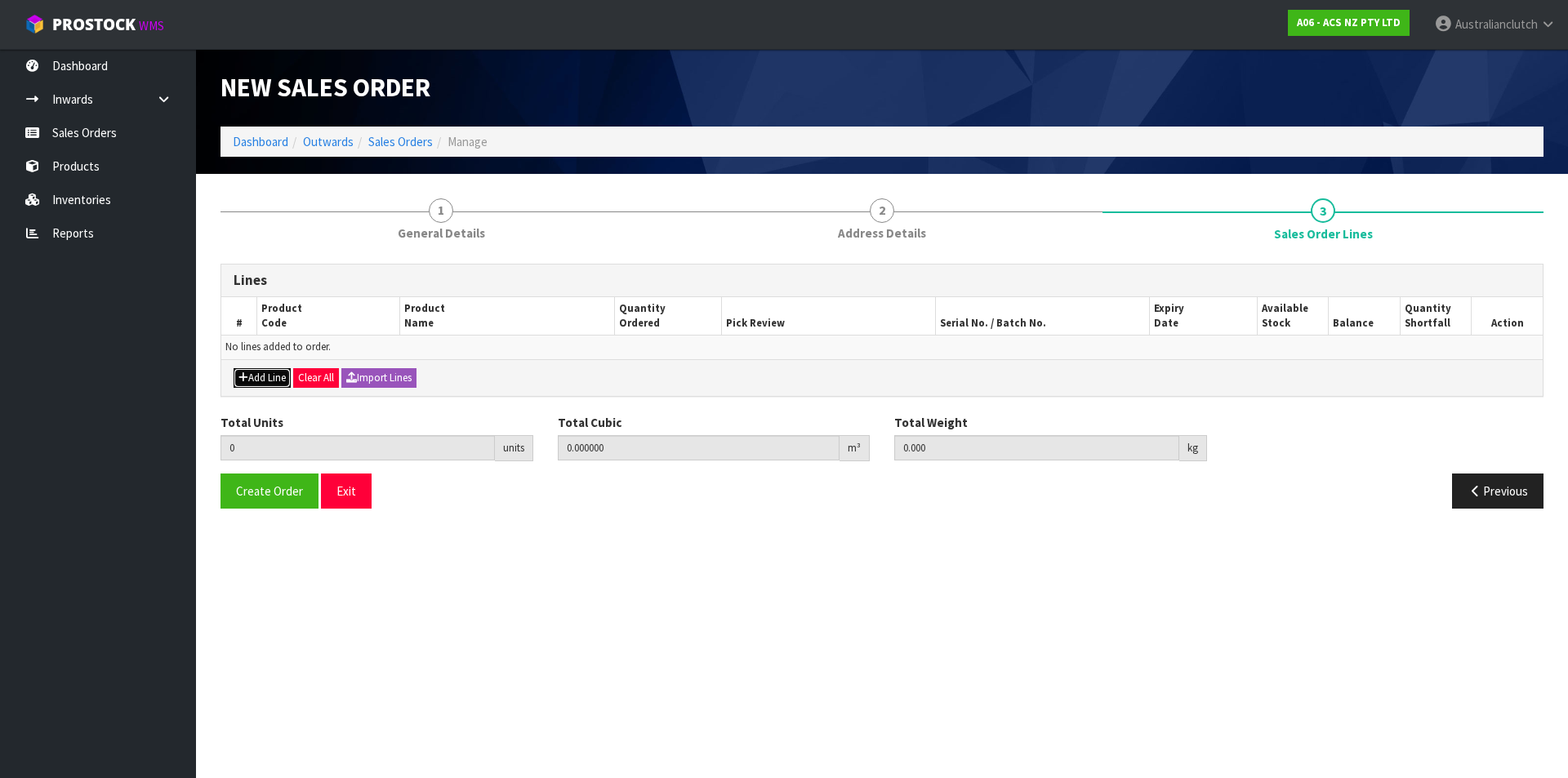
click at [276, 375] on button "Add Line" at bounding box center [262, 378] width 57 height 20
type input "0"
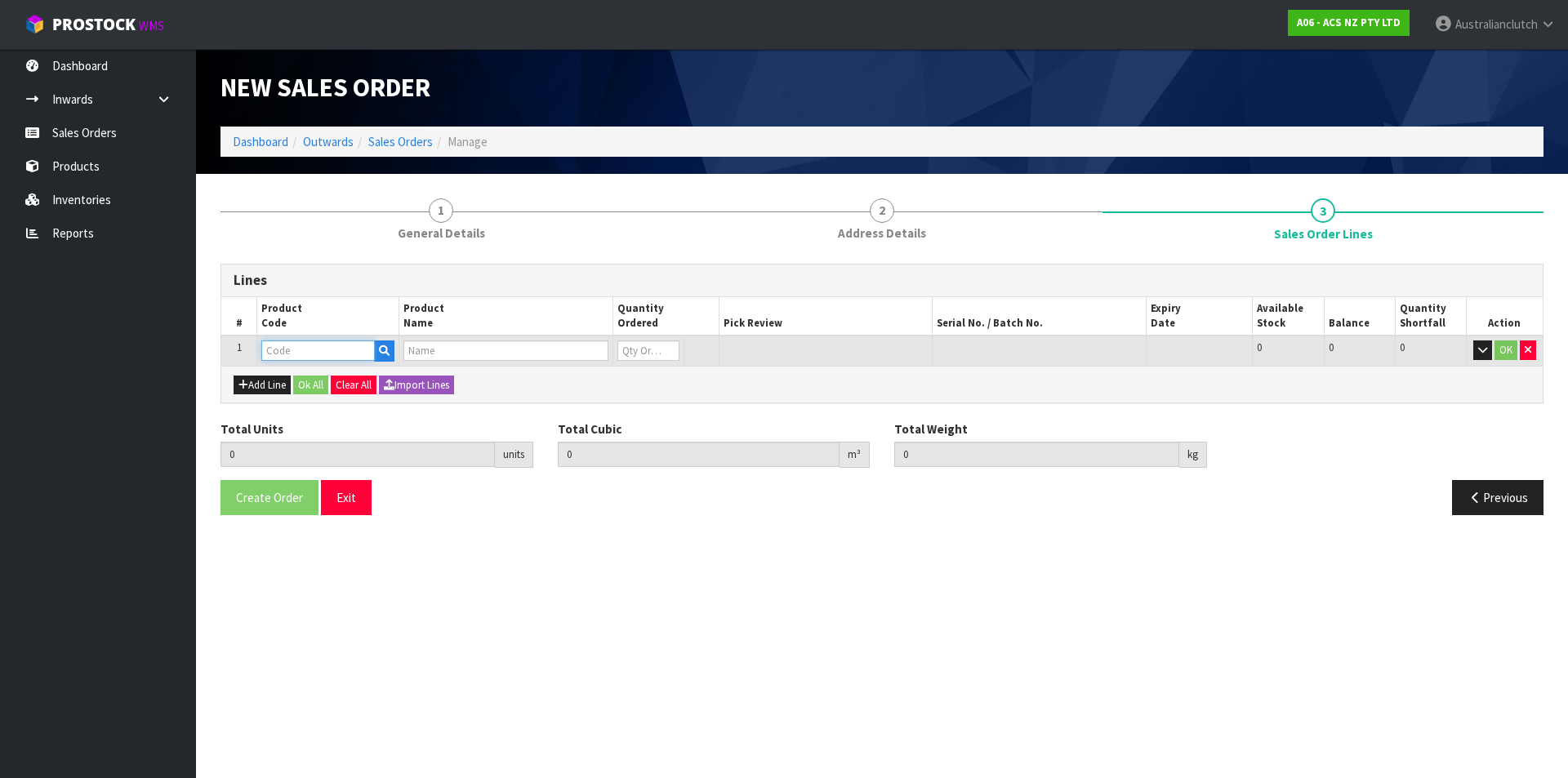
click at [292, 352] on input "text" at bounding box center [318, 351] width 114 height 21
type input "HLFD002"
type input "0.000000"
type input "0.000"
type input "CLUTCH M/CYL TUBE WITH DAMPER"
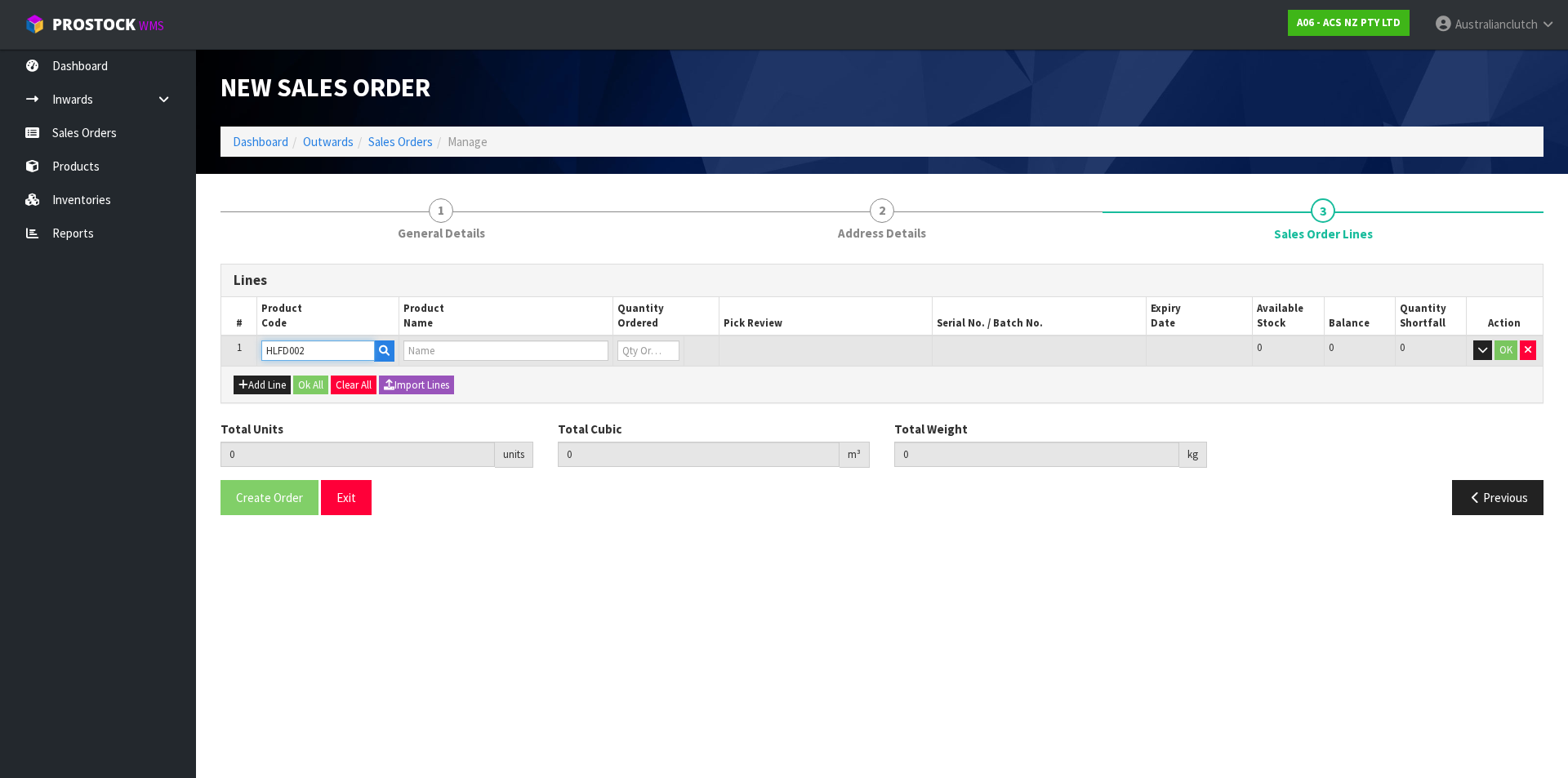
type input "0"
type input "HLFD002"
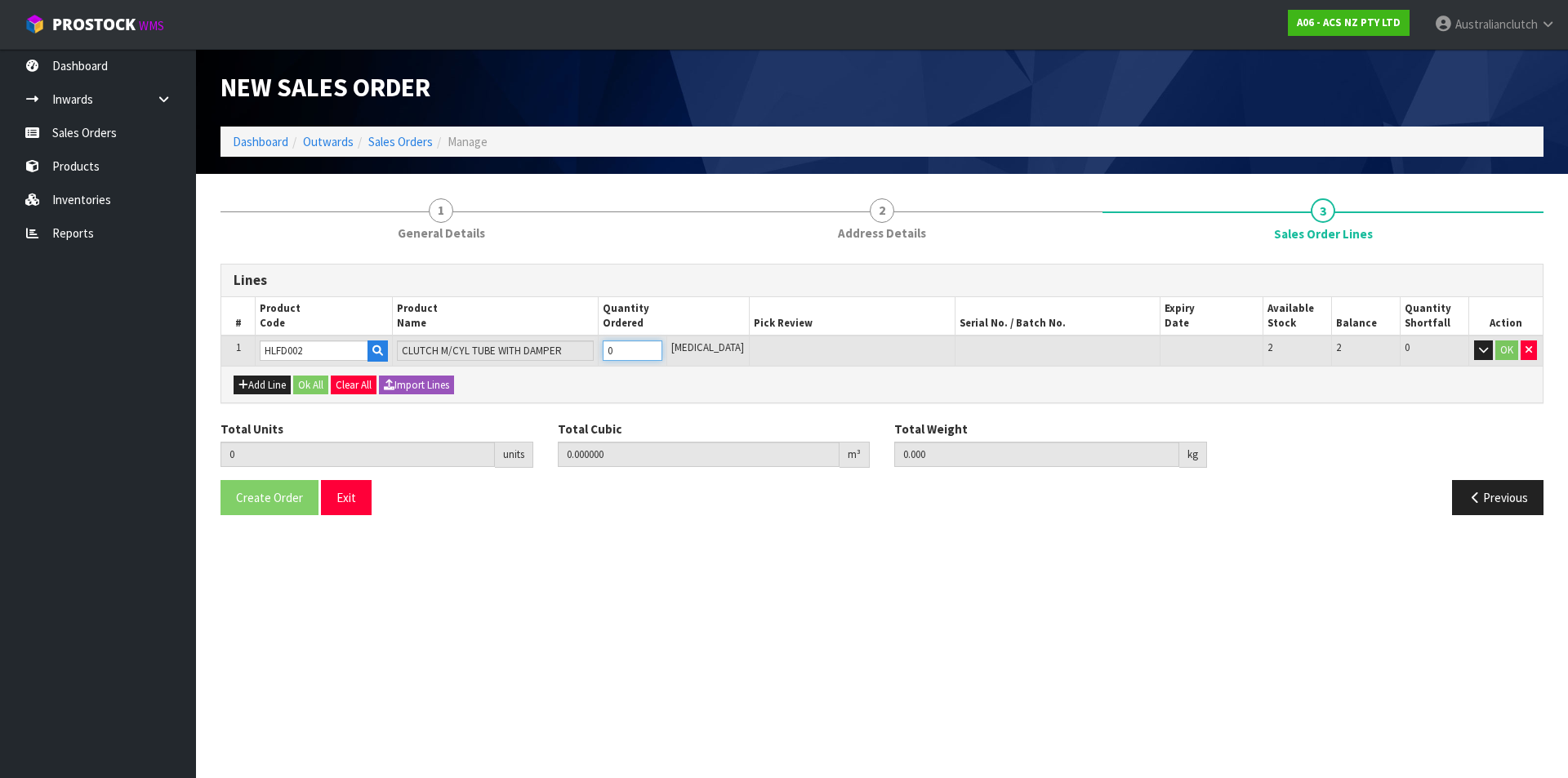
type input "1"
type input "0.003887"
type input "0.25"
type input "1"
click at [662, 345] on input "1" at bounding box center [632, 351] width 60 height 21
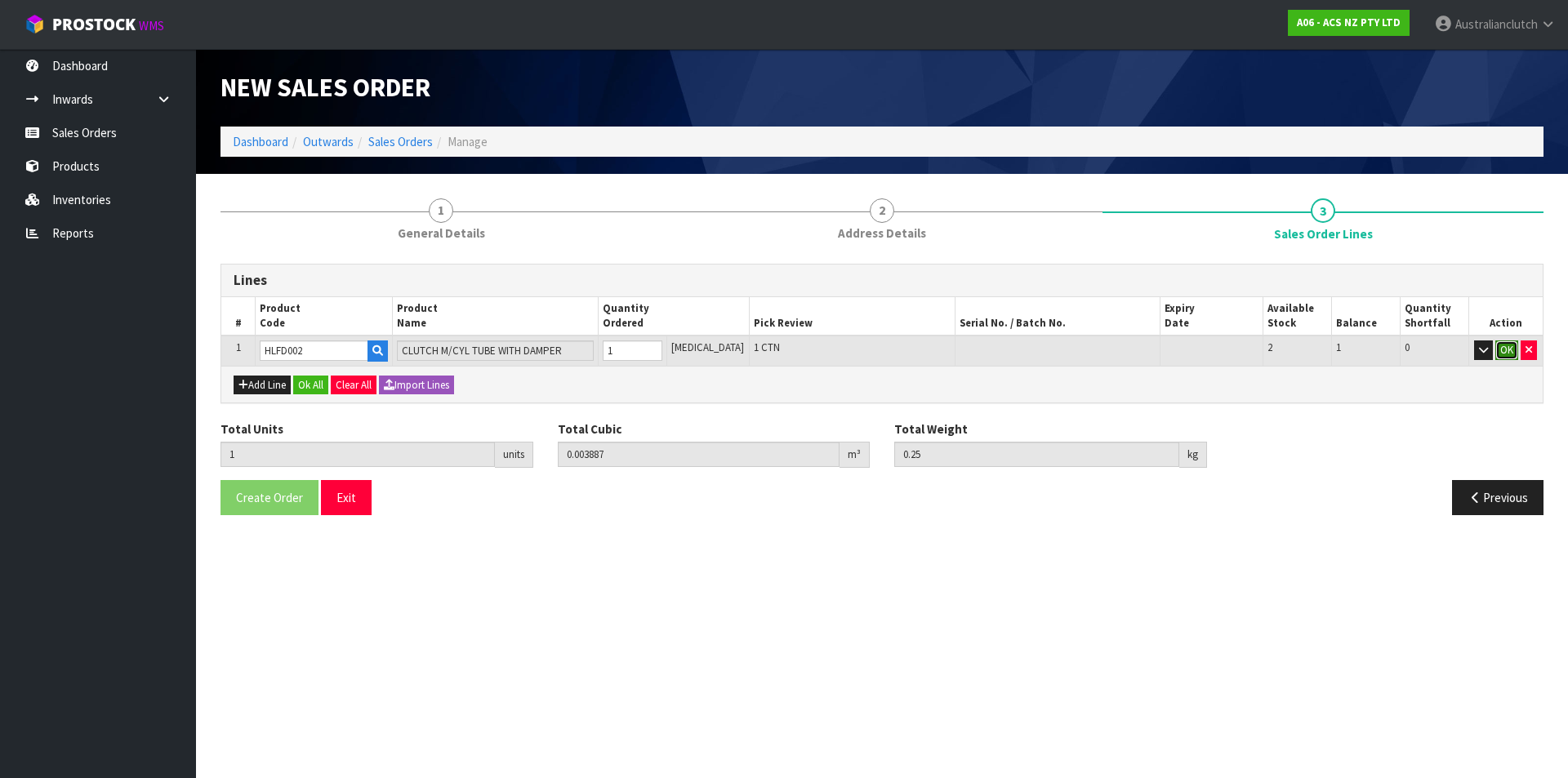
click at [1498, 346] on button "OK" at bounding box center [1506, 350] width 23 height 20
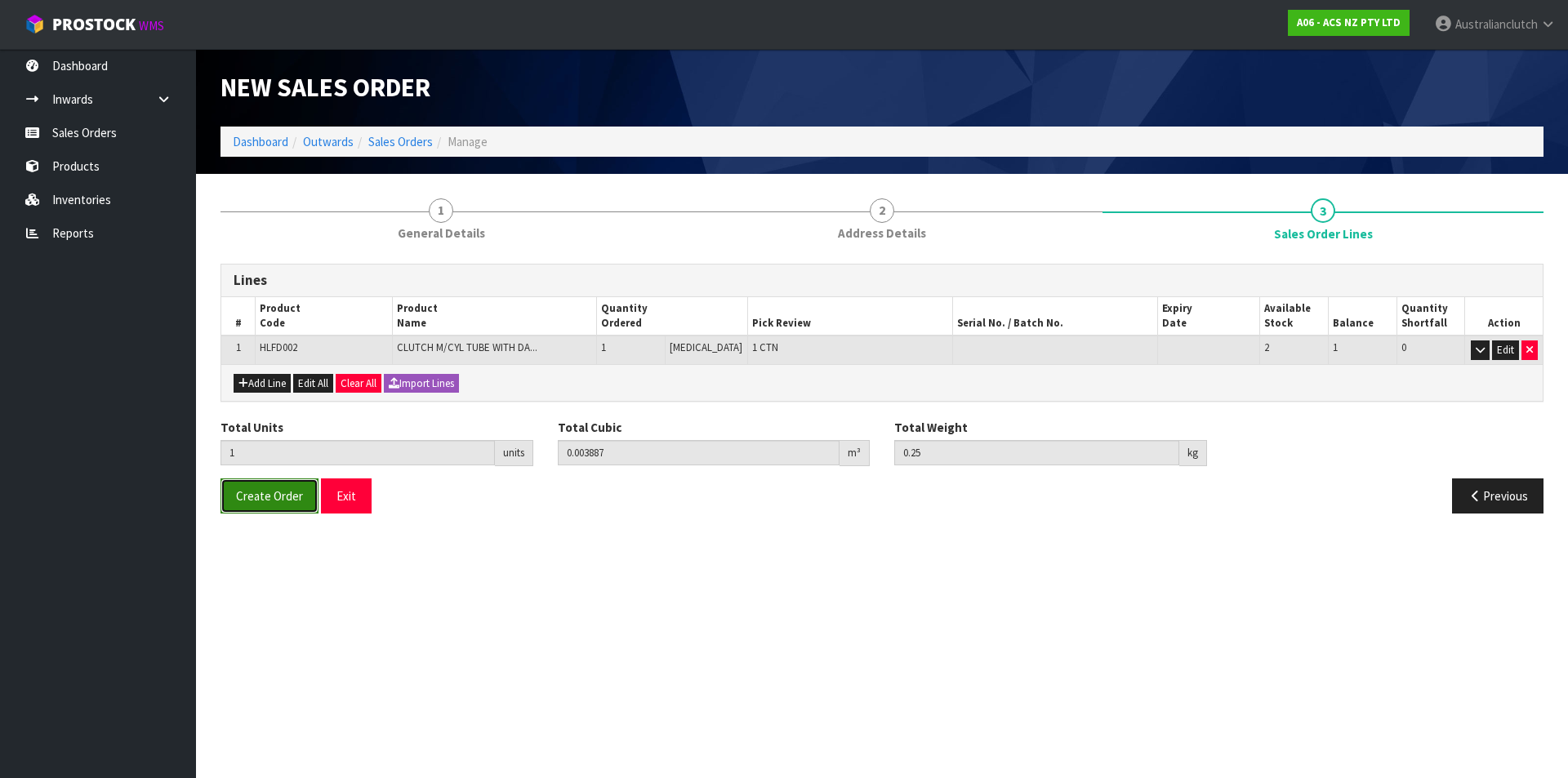
click at [264, 497] on span "Create Order" at bounding box center [269, 496] width 67 height 15
